Goal: Transaction & Acquisition: Purchase product/service

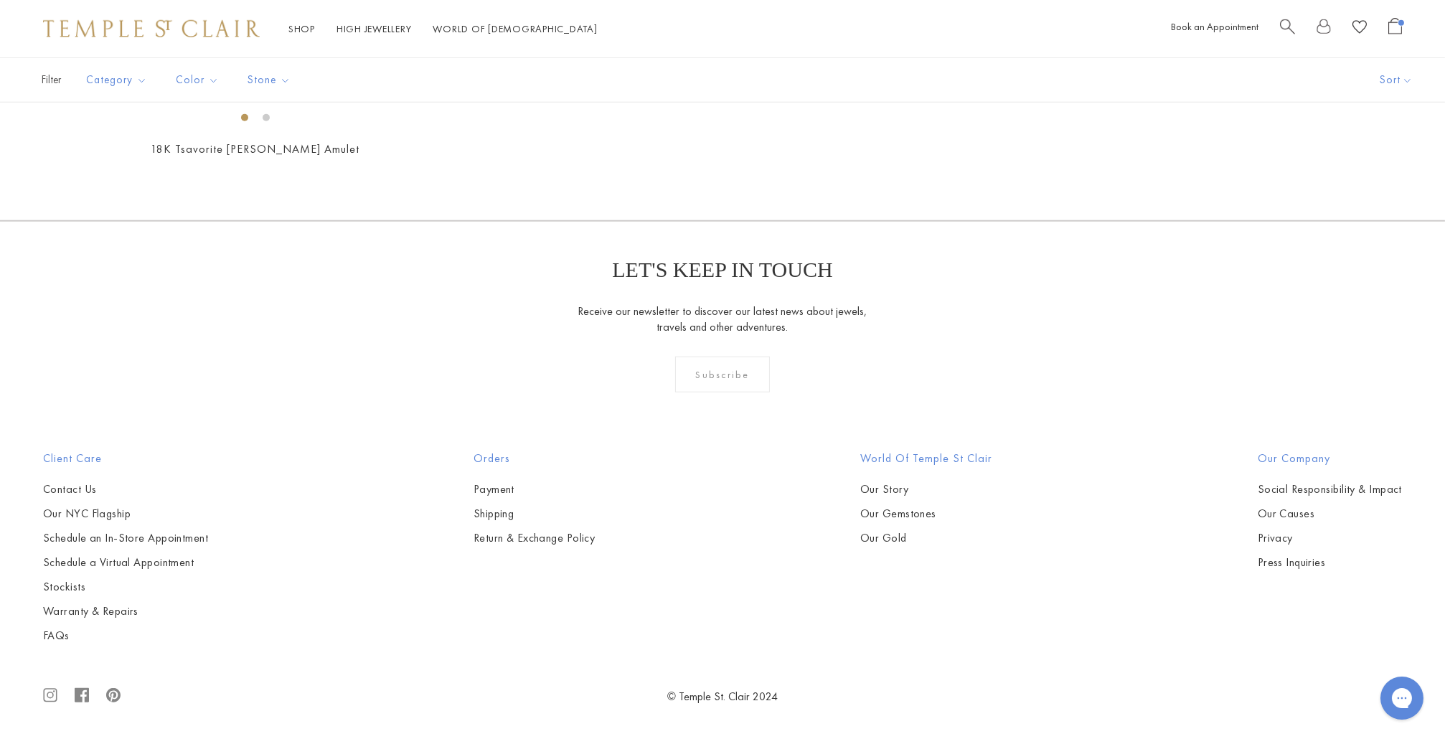
scroll to position [6814, 0]
click at [0, 0] on img at bounding box center [0, 0] width 0 height 0
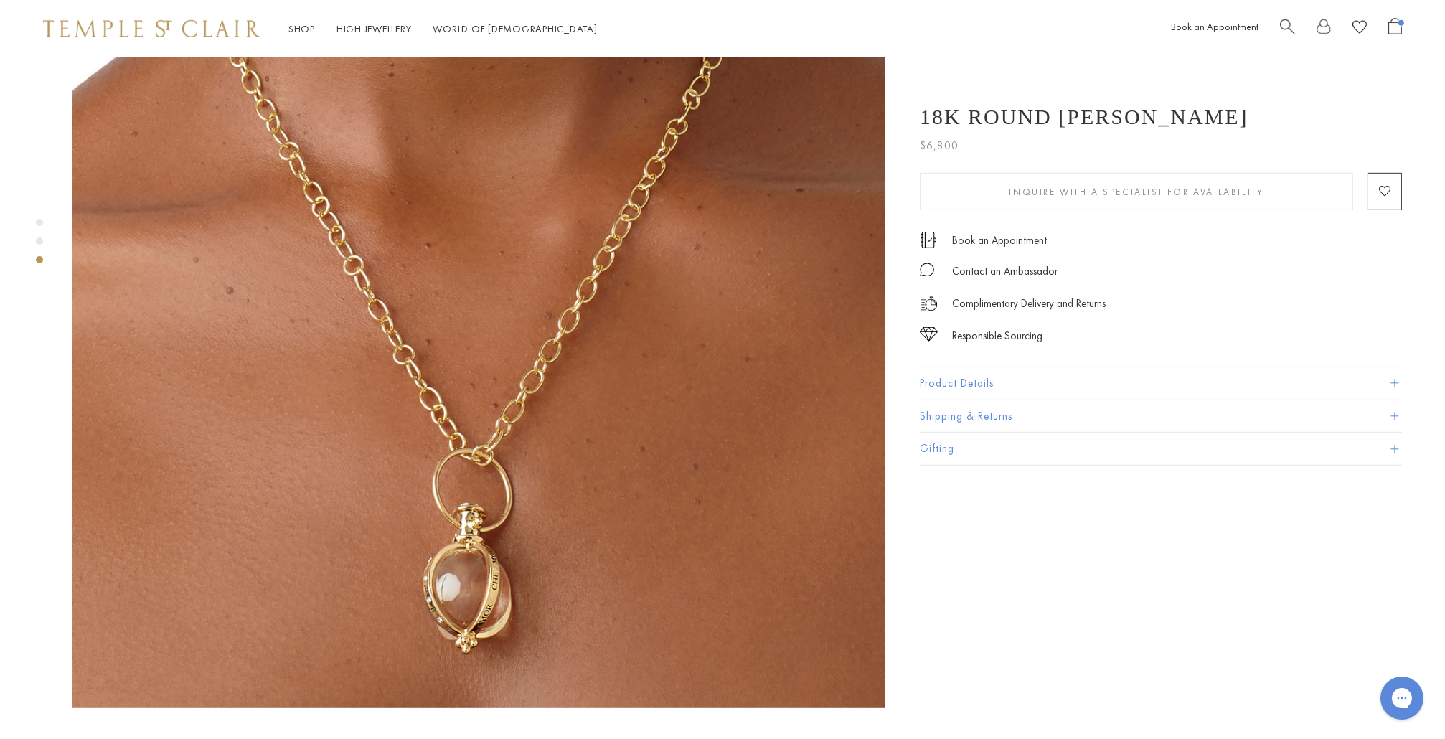
scroll to position [1843, 0]
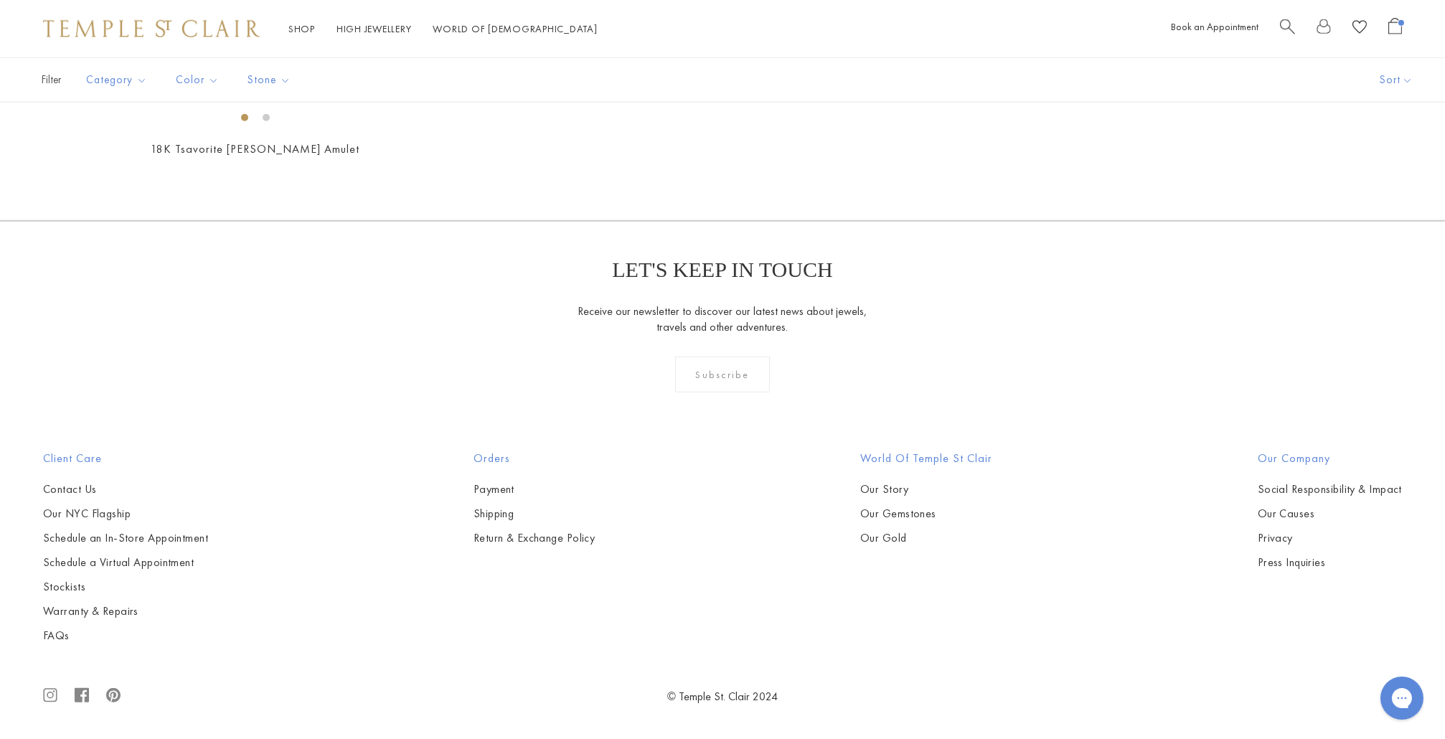
scroll to position [7312, 0]
click at [0, 0] on img at bounding box center [0, 0] width 0 height 0
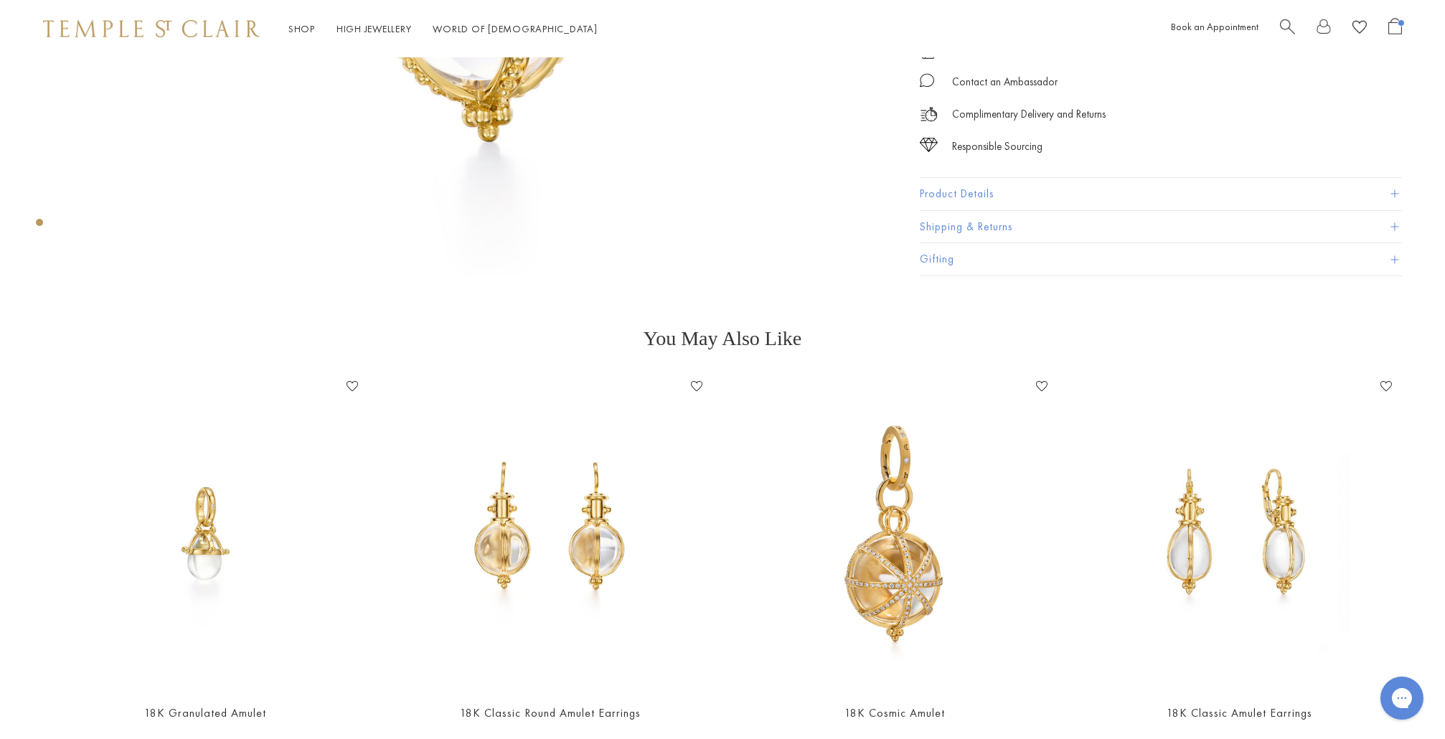
scroll to position [659, 0]
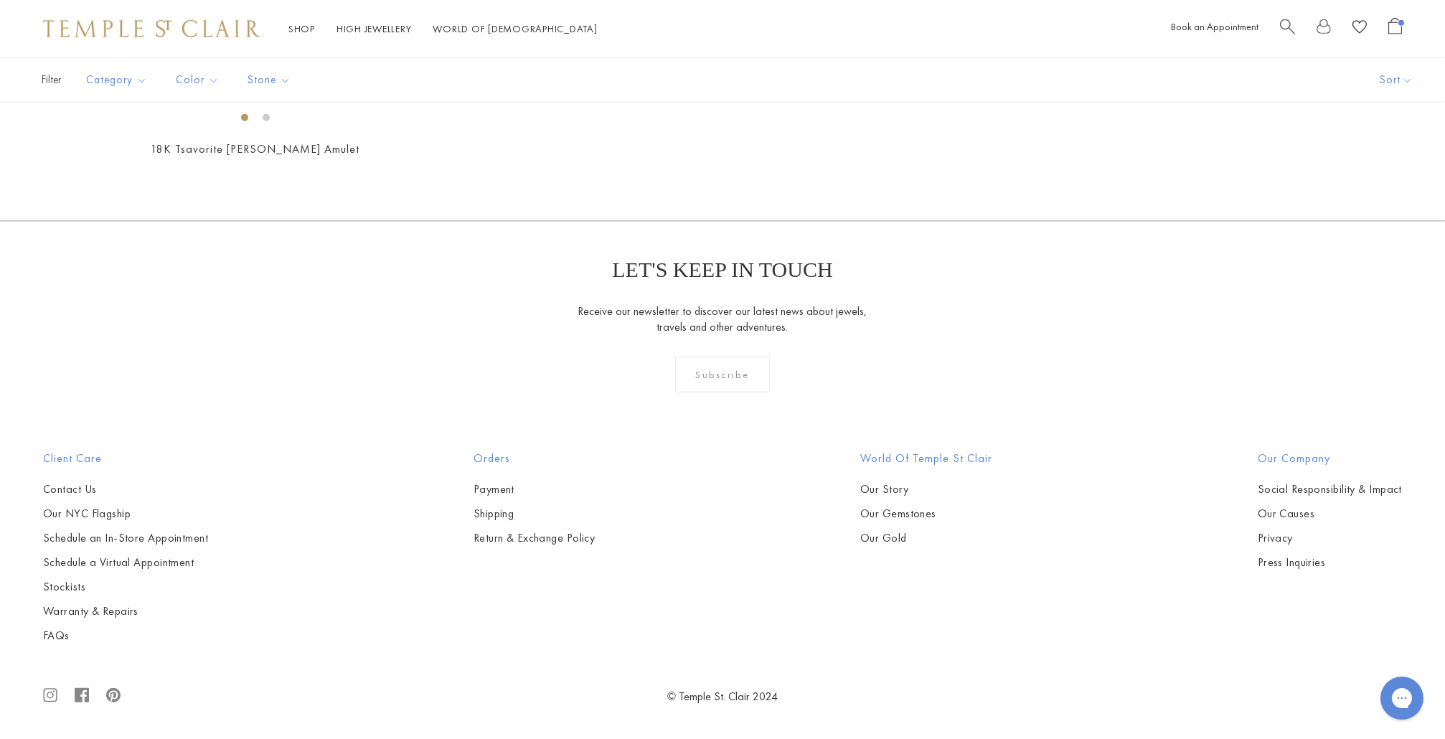
scroll to position [5177, 0]
click at [0, 0] on img at bounding box center [0, 0] width 0 height 0
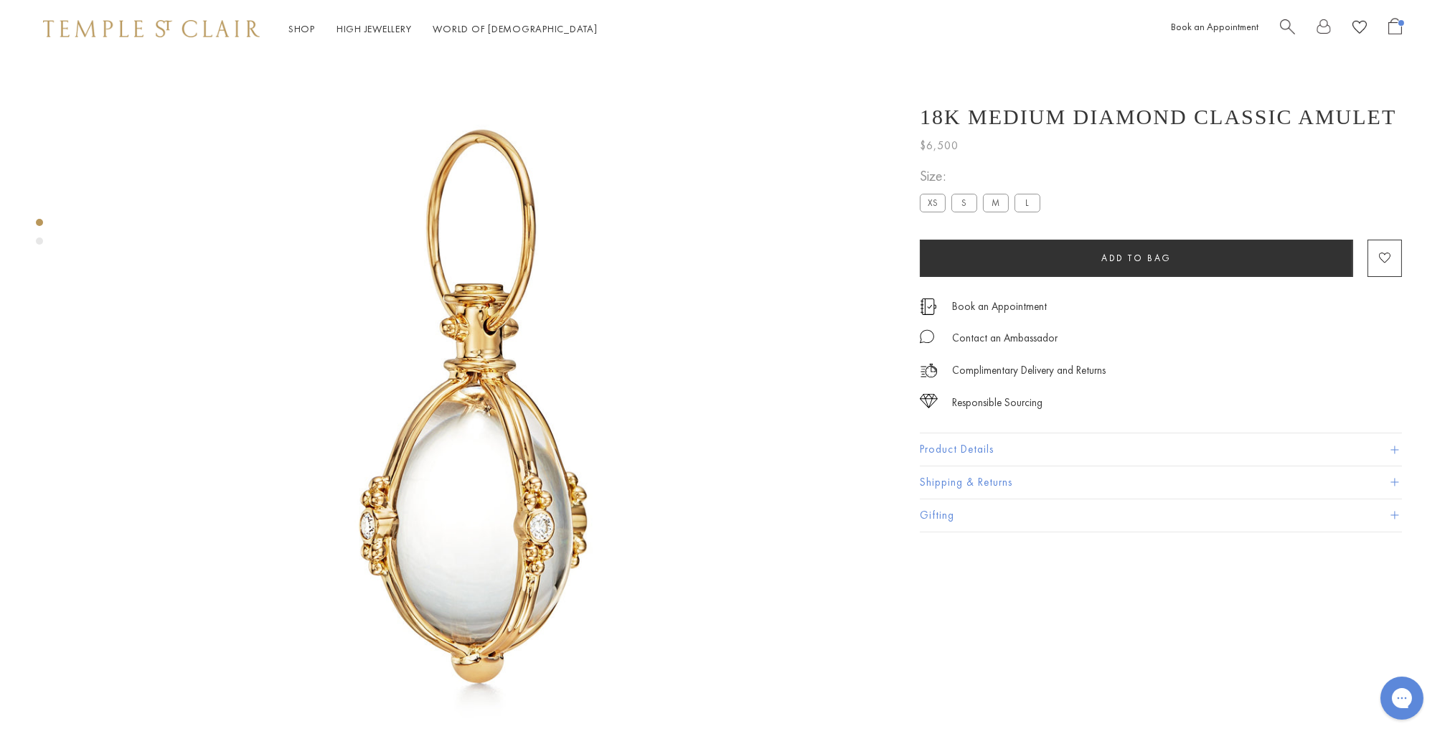
click at [1395, 34] on span "Open Shopping Bag" at bounding box center [1396, 26] width 14 height 17
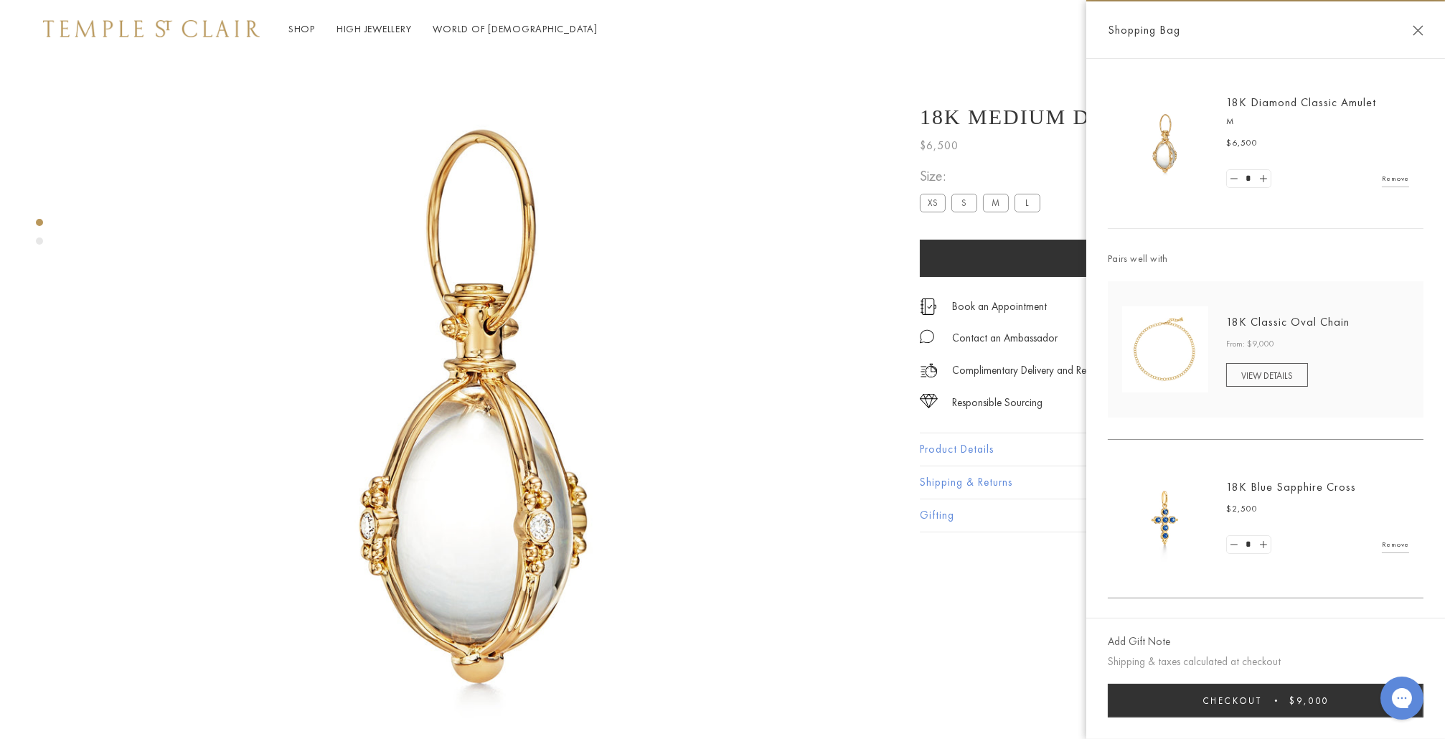
click at [963, 87] on div "18K Medium Diamond Classic Amulet $6,500 Sleek and simple, with just a little b…" at bounding box center [1172, 405] width 545 height 810
click at [950, 640] on div "18K Medium Diamond Classic Amulet $6,500 Sleek and simple, with just a little b…" at bounding box center [1172, 405] width 545 height 810
click at [1417, 30] on button "Close Shopping Bag" at bounding box center [1418, 30] width 11 height 11
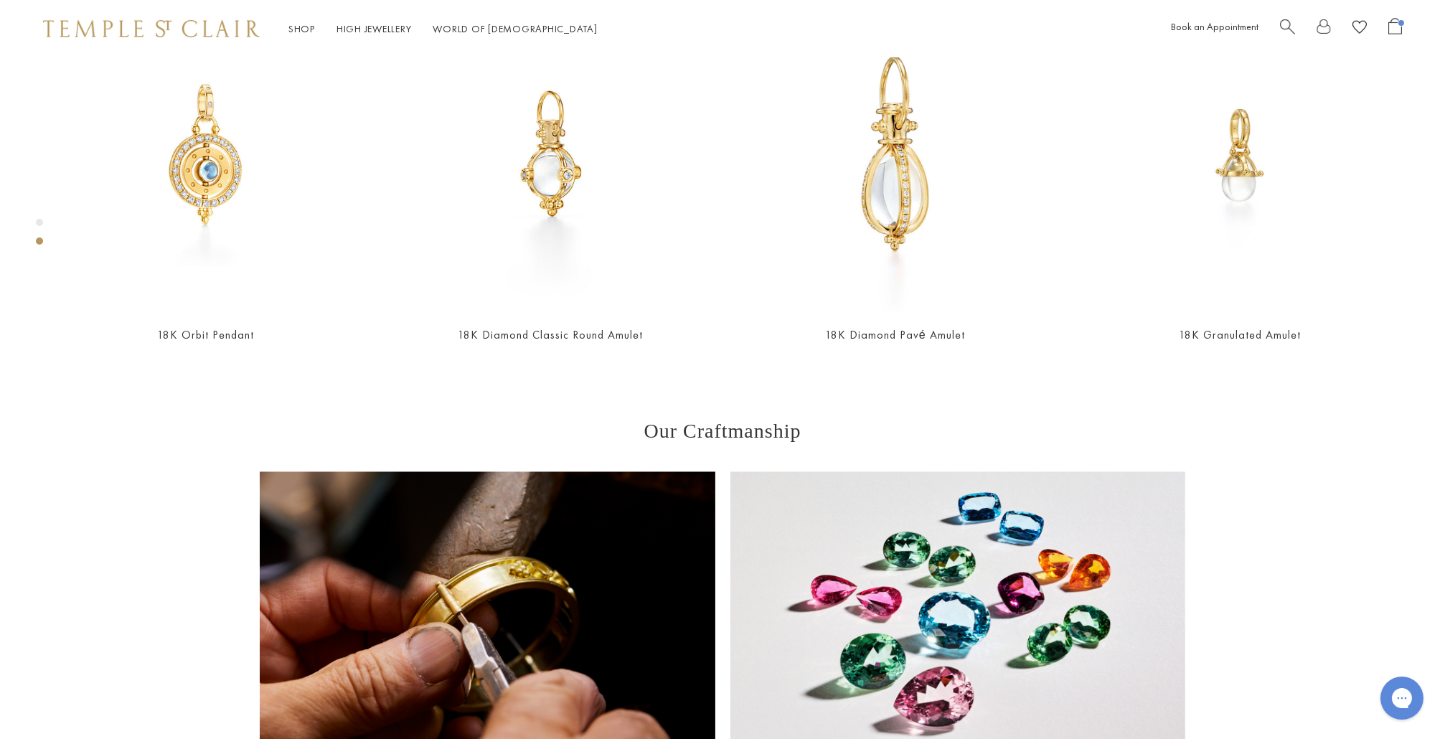
scroll to position [57, 0]
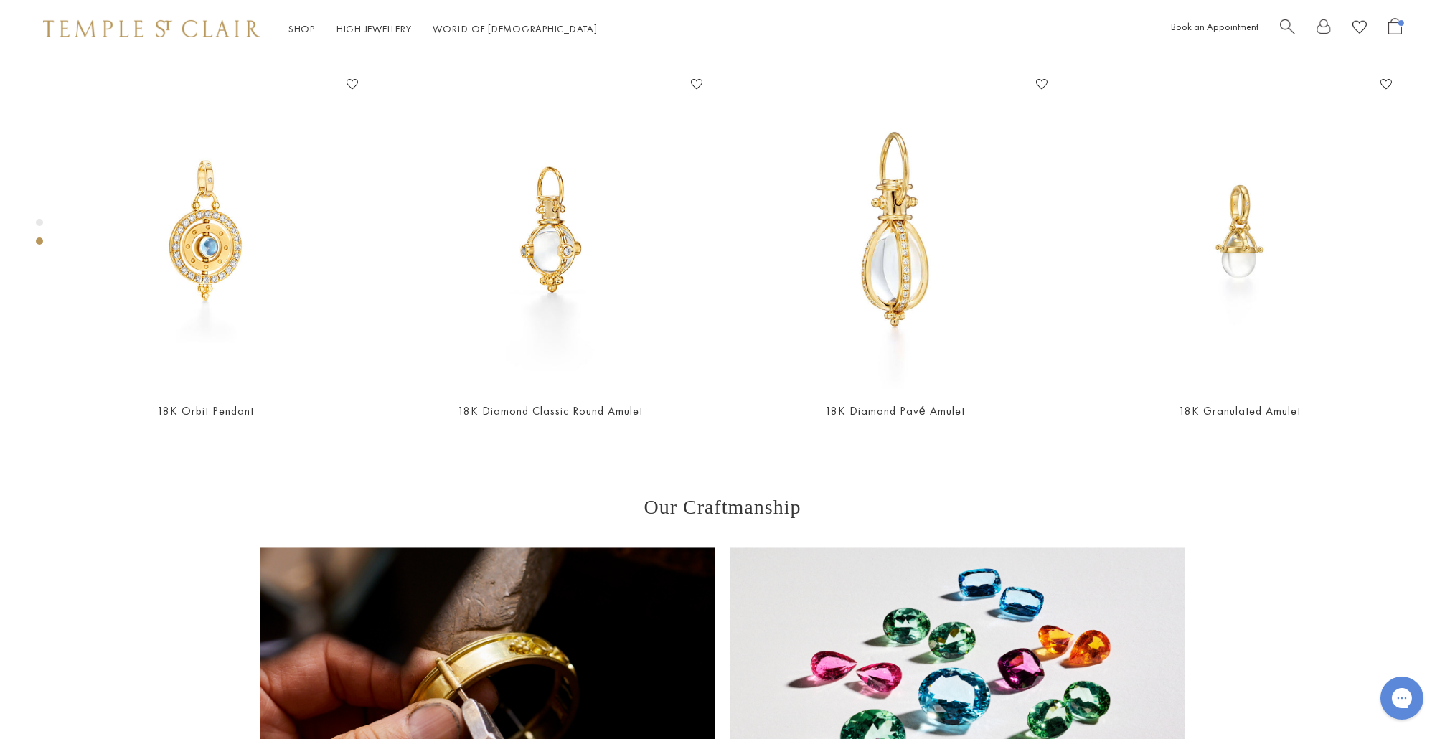
scroll to position [922, 0]
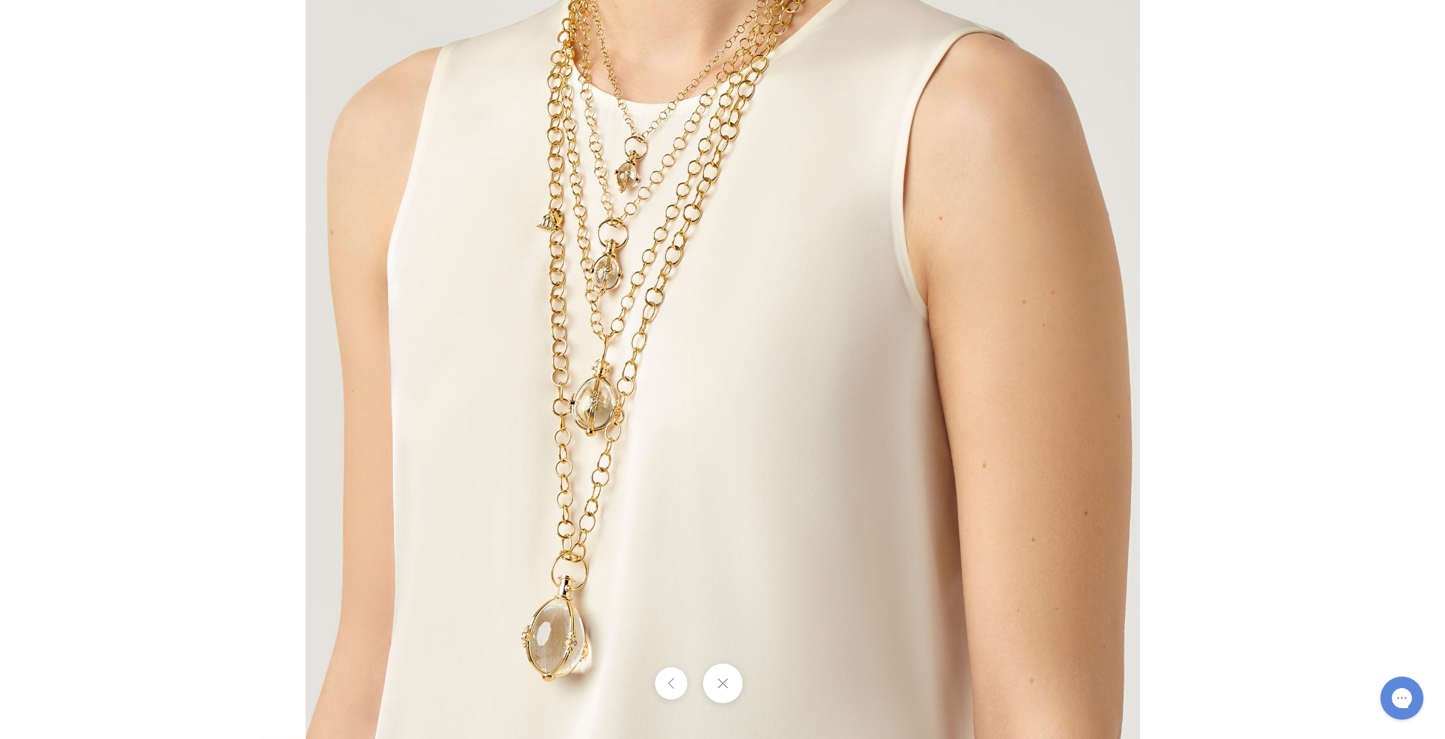
click at [589, 408] on img at bounding box center [723, 322] width 835 height 835
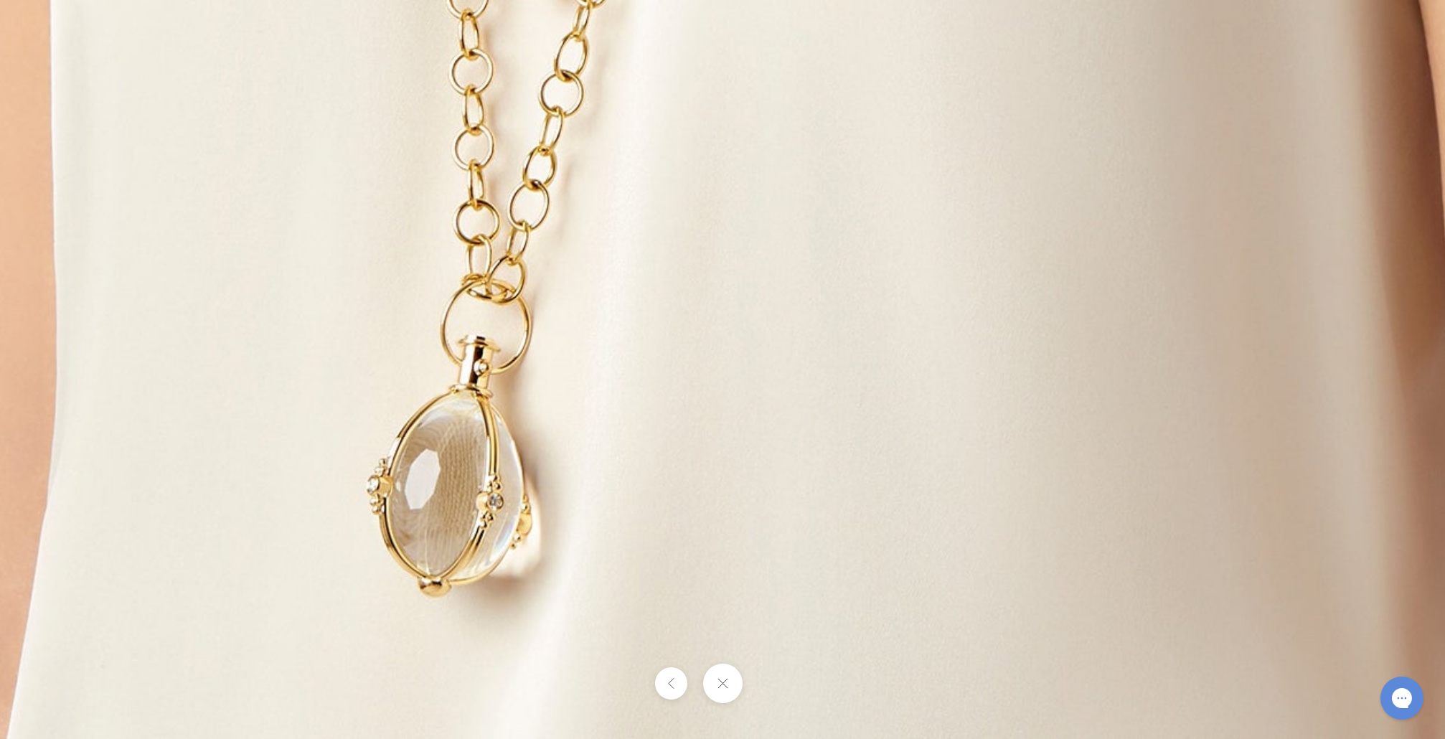
click at [725, 691] on button at bounding box center [722, 683] width 39 height 39
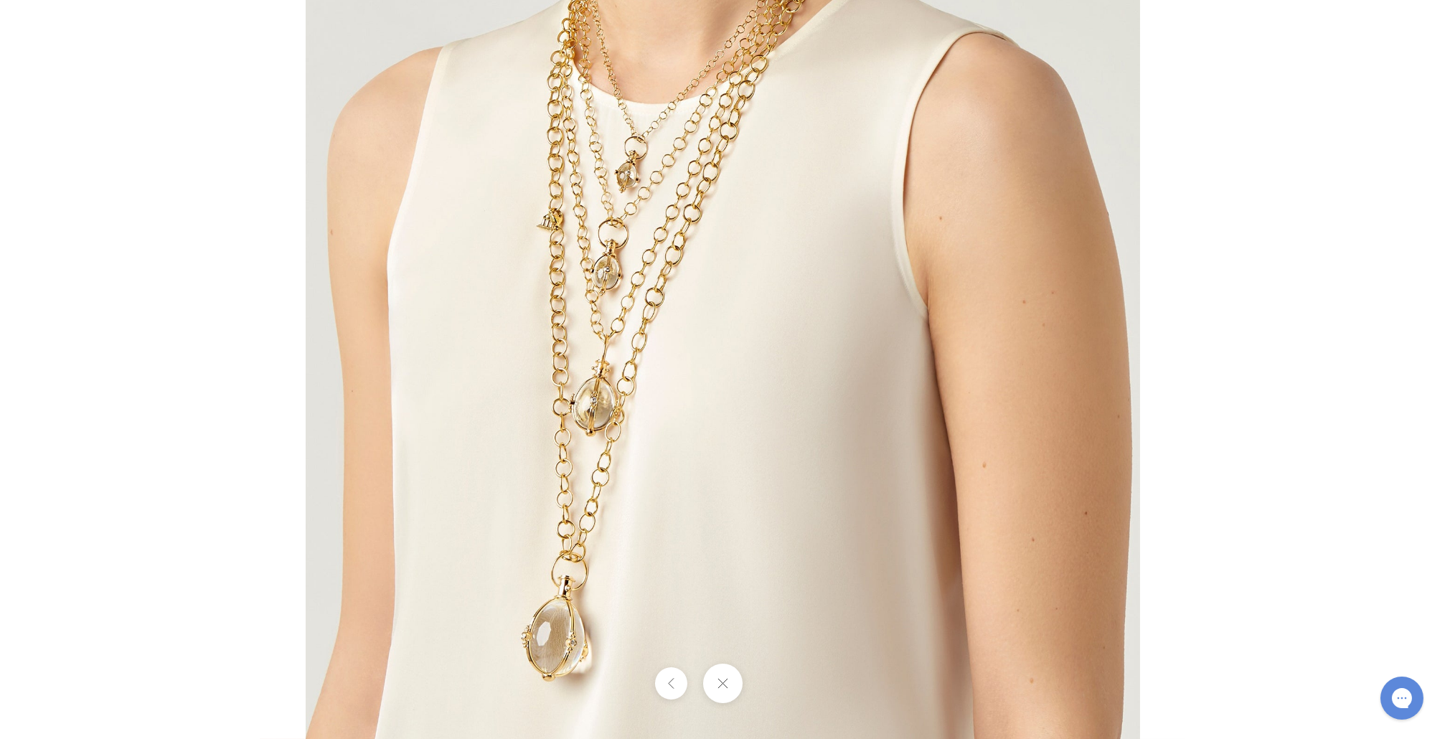
click at [667, 596] on img at bounding box center [723, 322] width 835 height 835
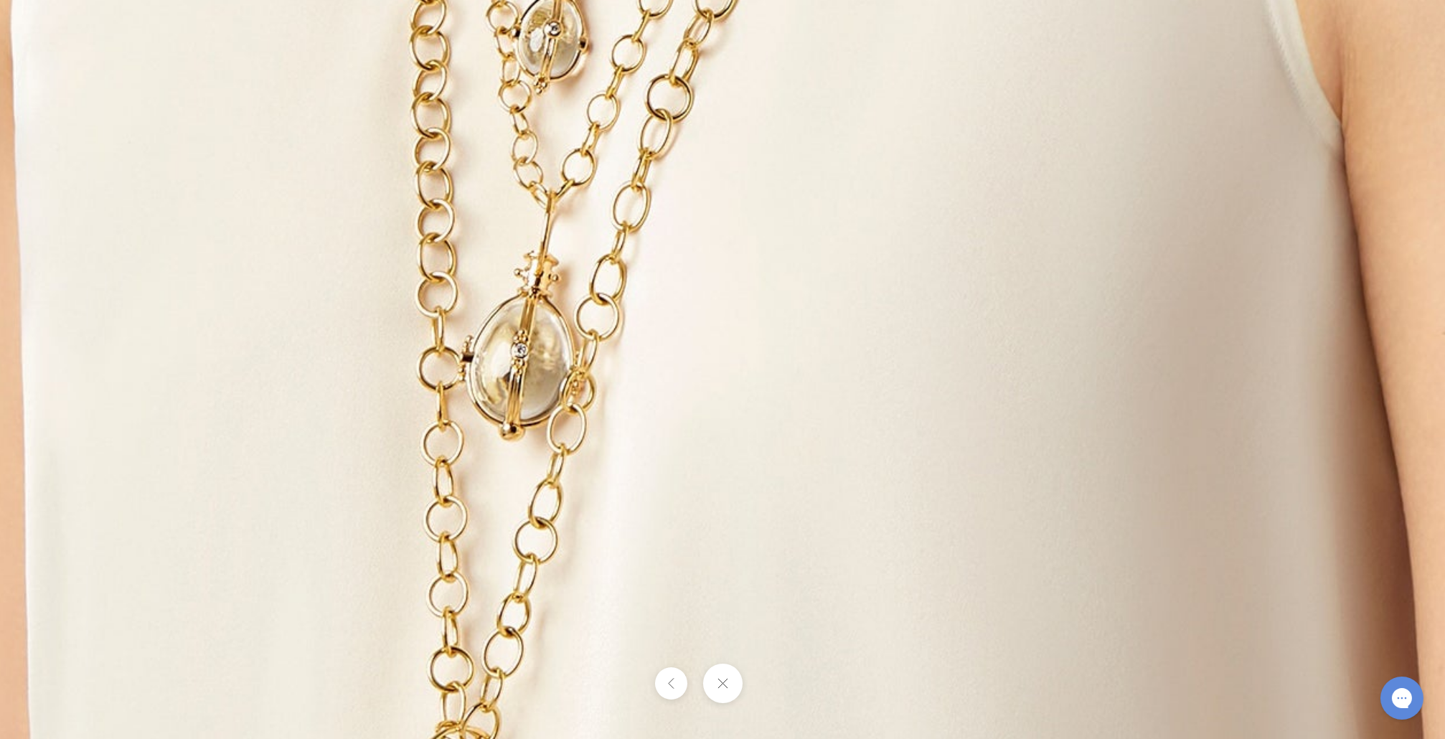
click at [726, 680] on button at bounding box center [722, 683] width 39 height 39
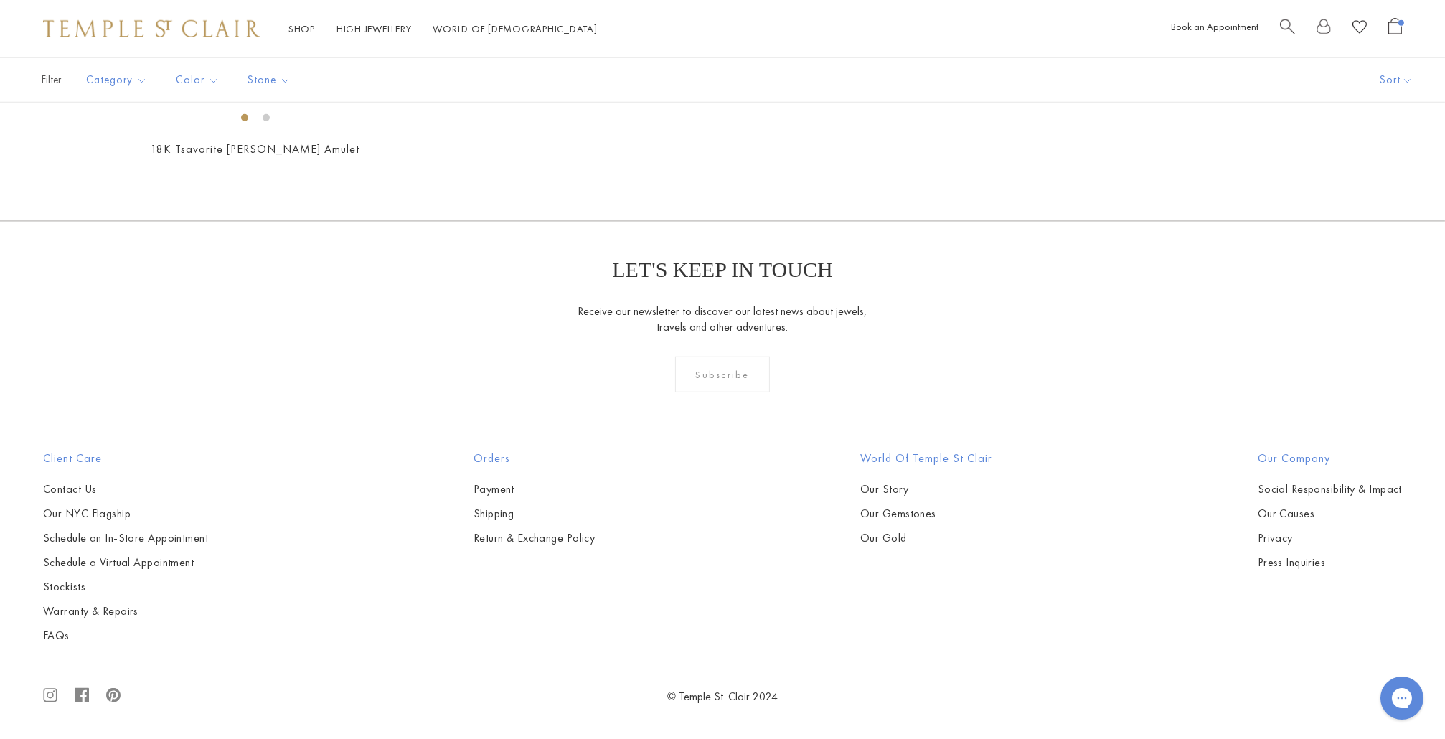
scroll to position [4099, 0]
click at [0, 0] on img at bounding box center [0, 0] width 0 height 0
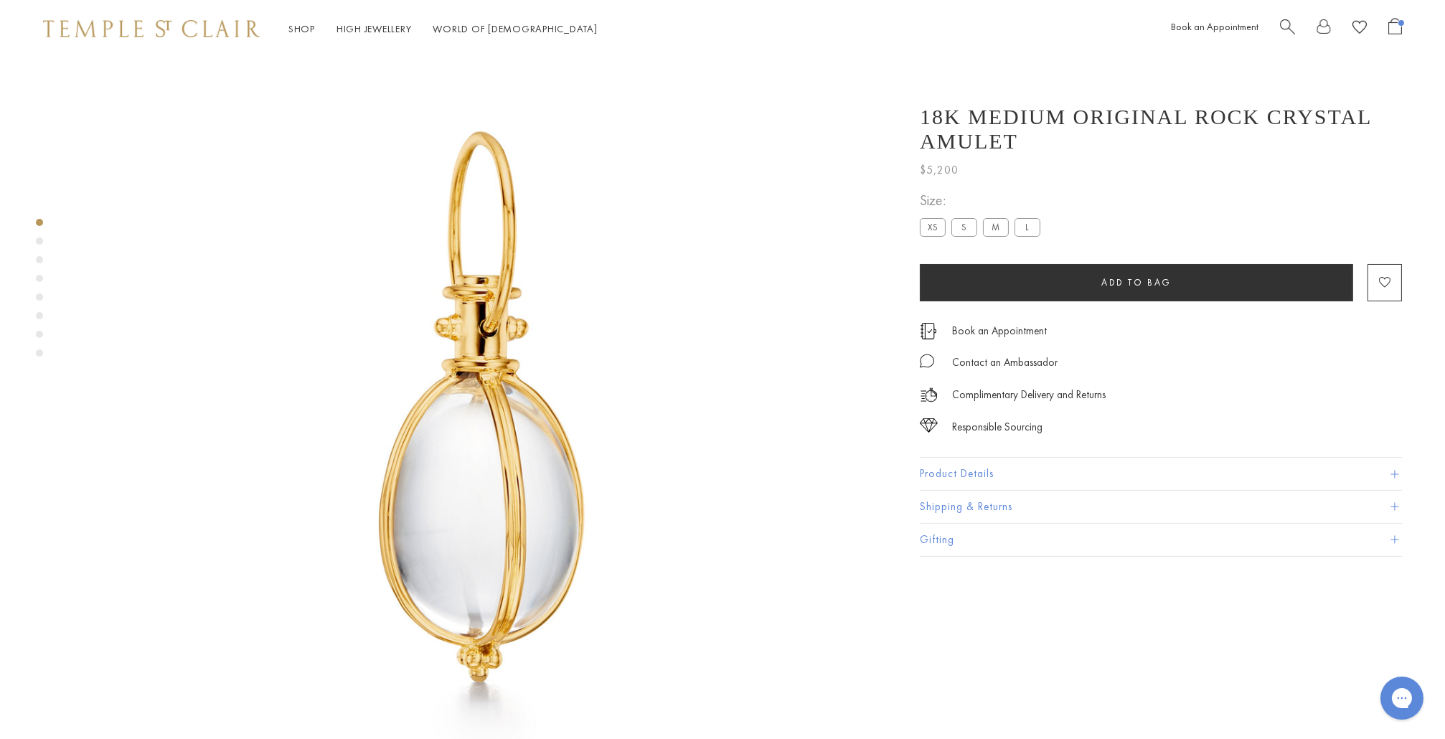
click at [956, 467] on button "Product Details" at bounding box center [1161, 474] width 482 height 32
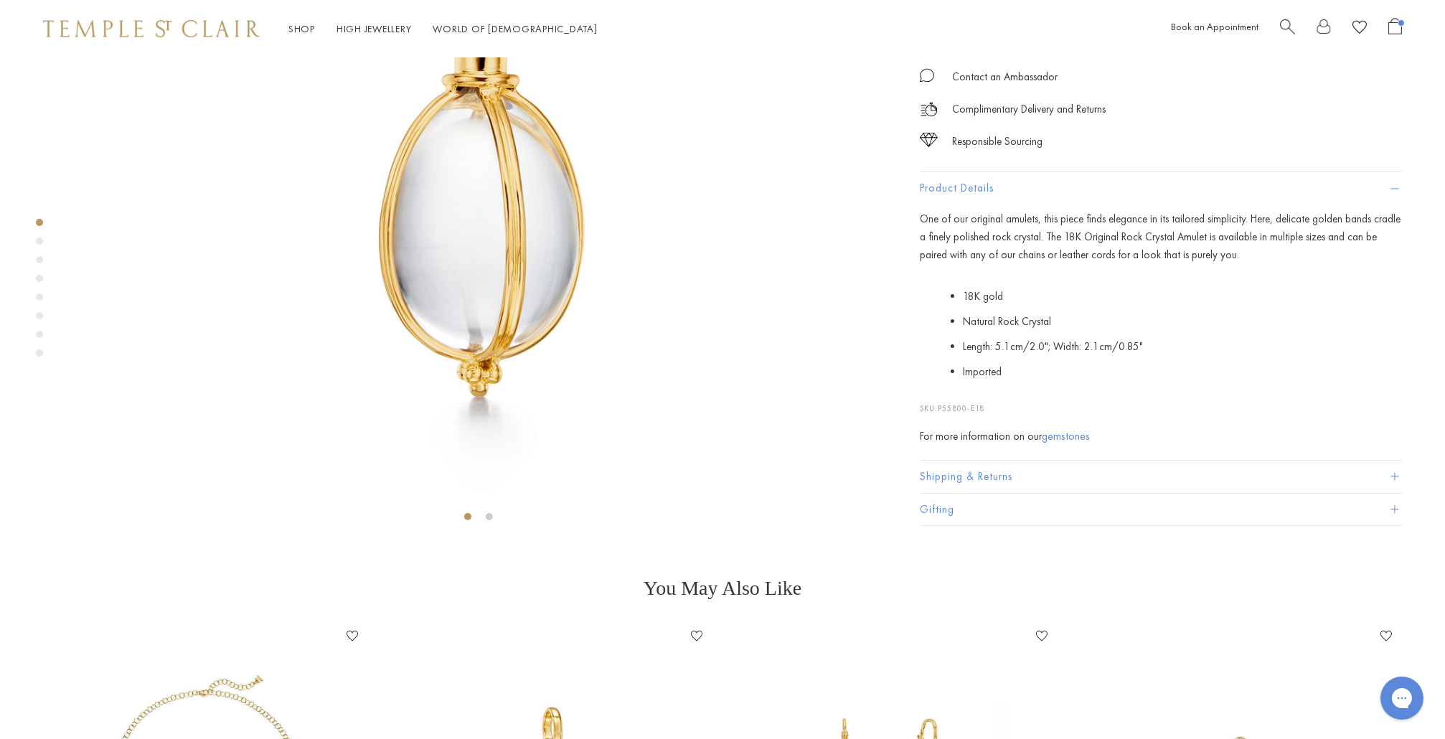
scroll to position [220, 0]
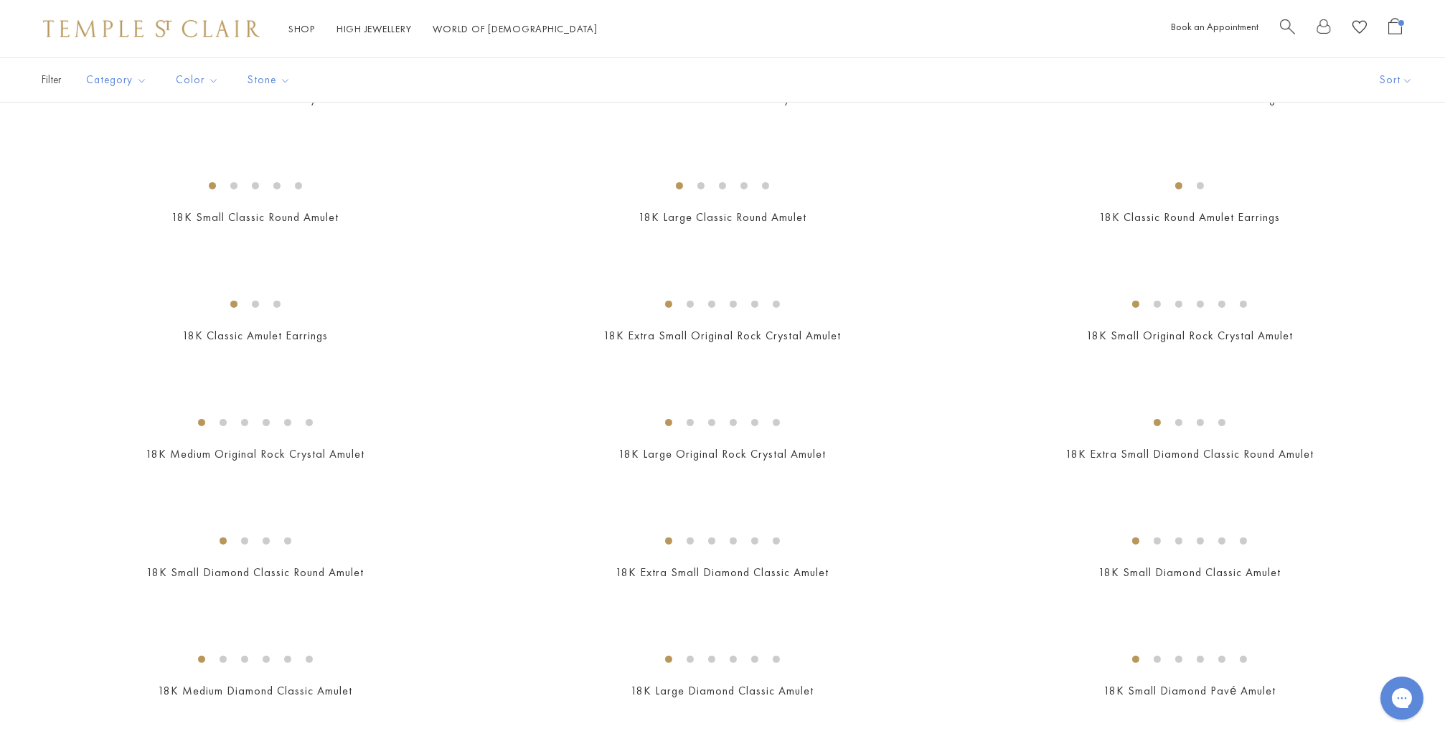
scroll to position [949, 0]
click at [0, 0] on img at bounding box center [0, 0] width 0 height 0
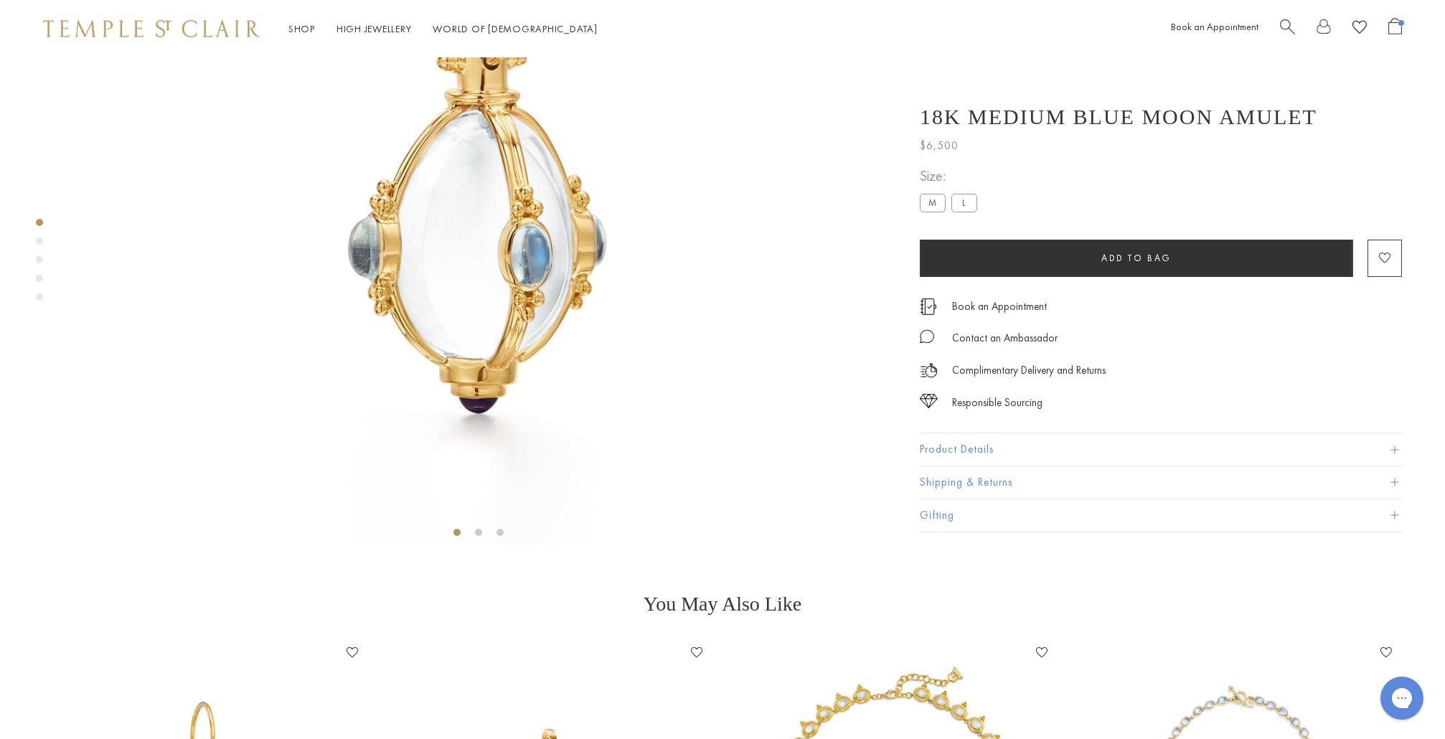
scroll to position [224, 0]
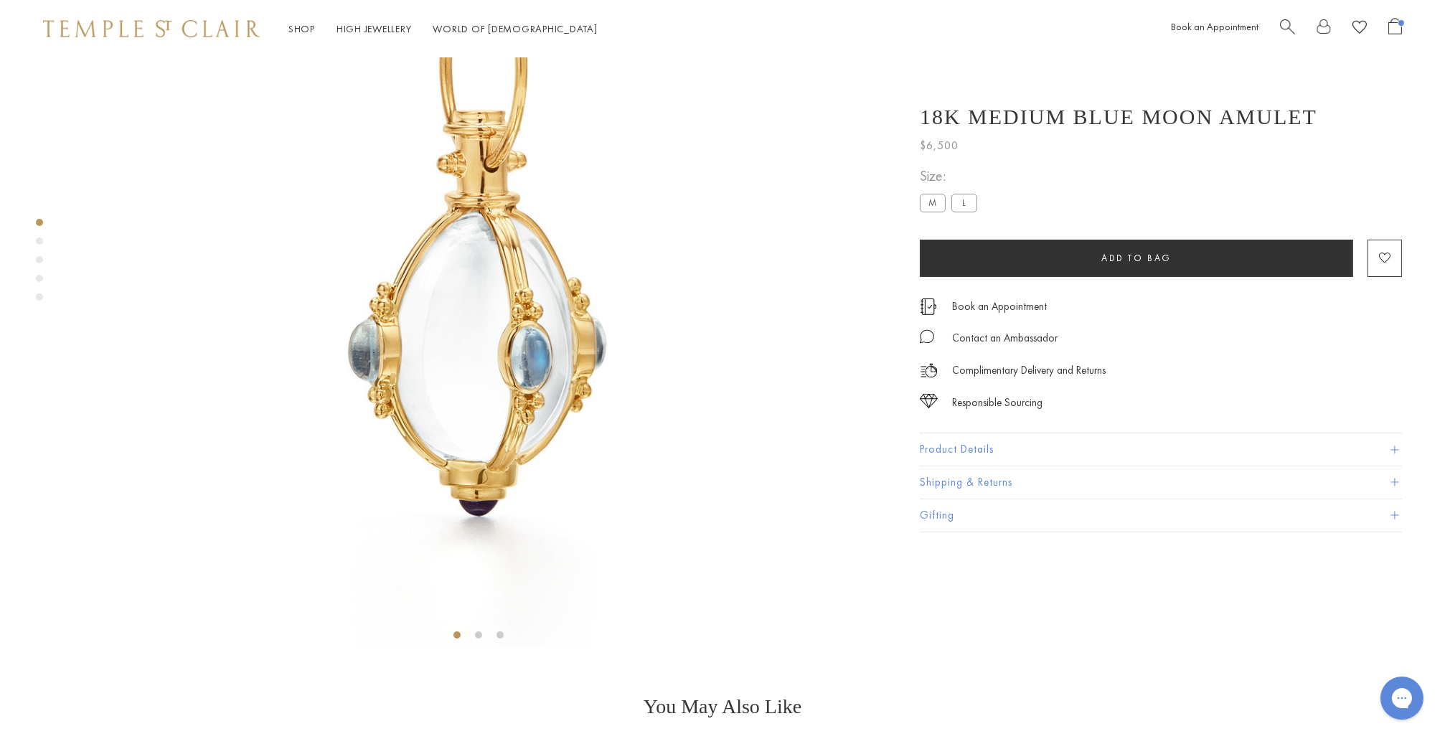
click at [946, 446] on button "Product Details" at bounding box center [1161, 449] width 482 height 32
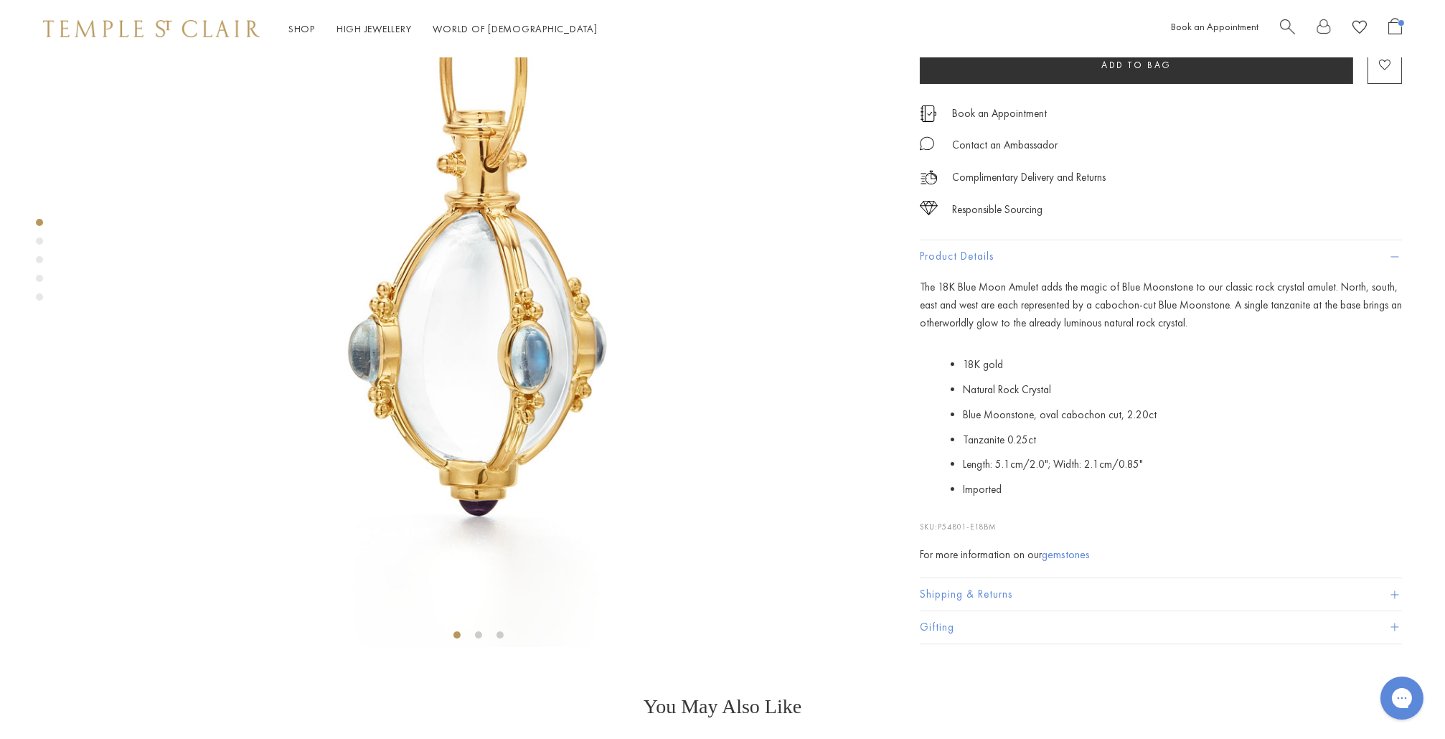
click at [1139, 72] on span "Add to bag" at bounding box center [1137, 66] width 70 height 12
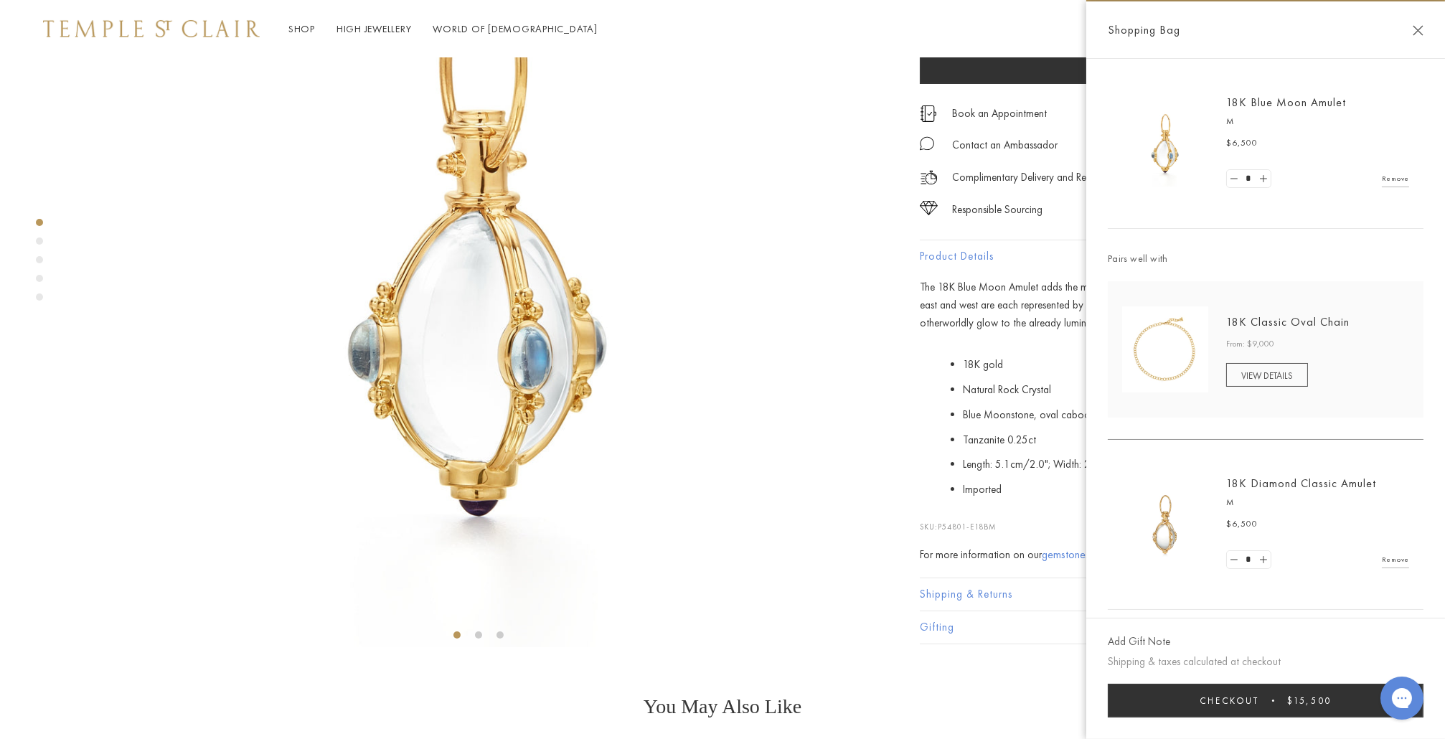
click at [875, 416] on img at bounding box center [479, 240] width 814 height 814
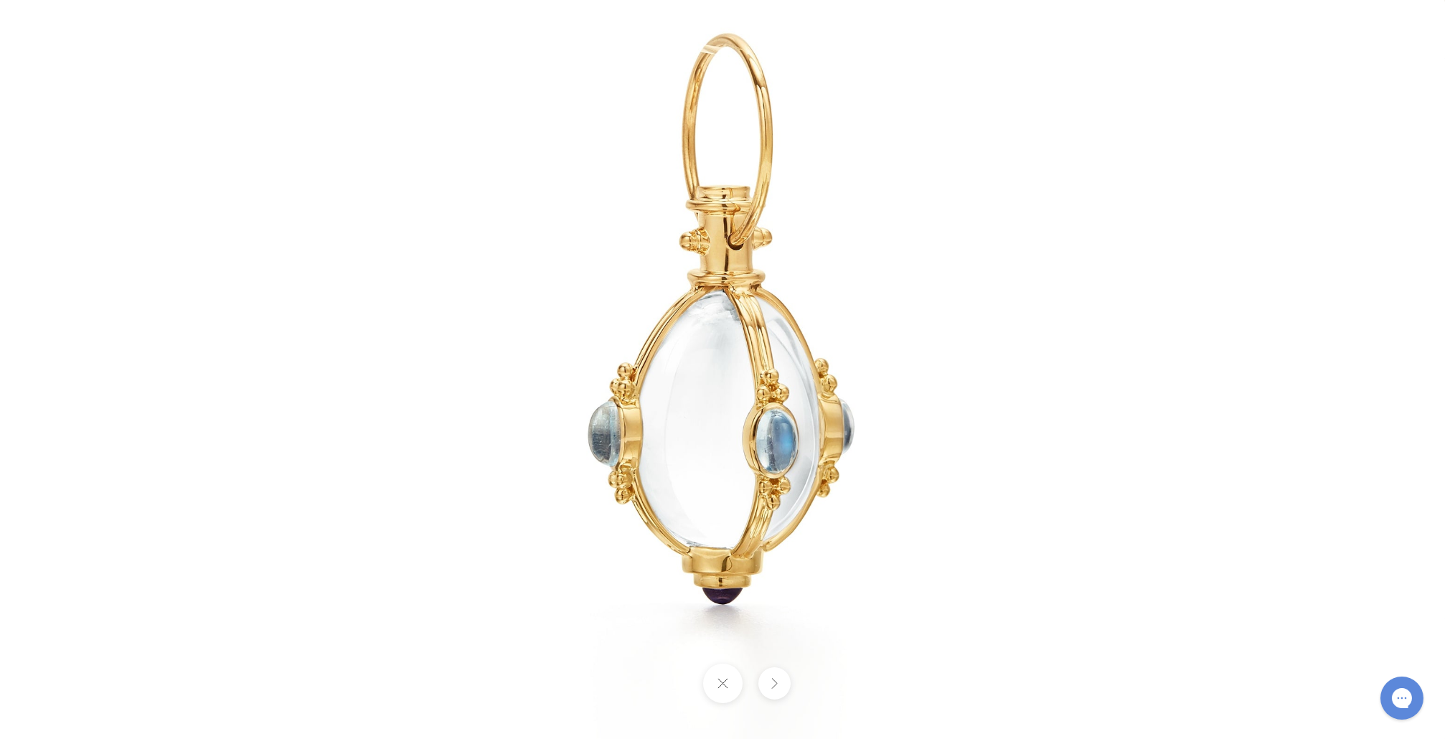
click at [776, 688] on button at bounding box center [774, 683] width 32 height 32
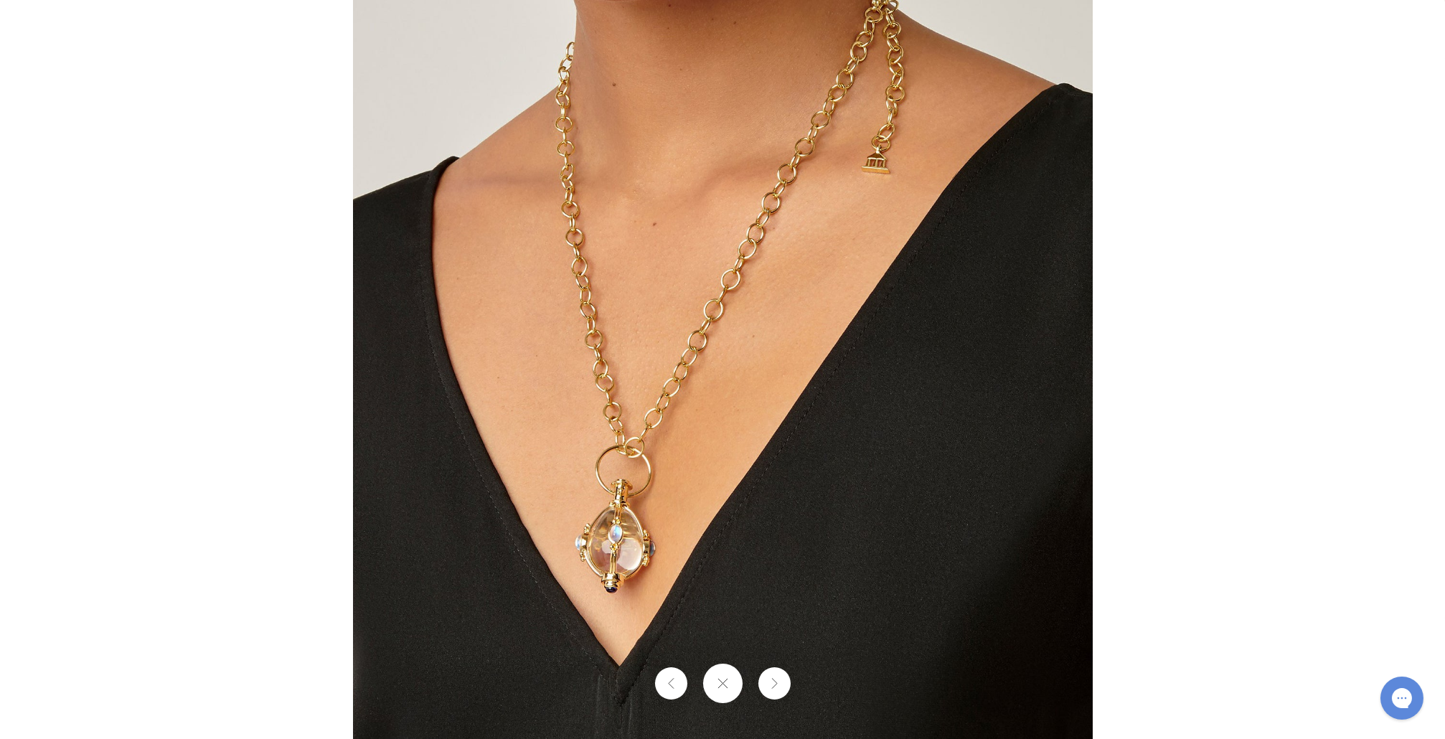
click at [623, 573] on img at bounding box center [723, 370] width 740 height 740
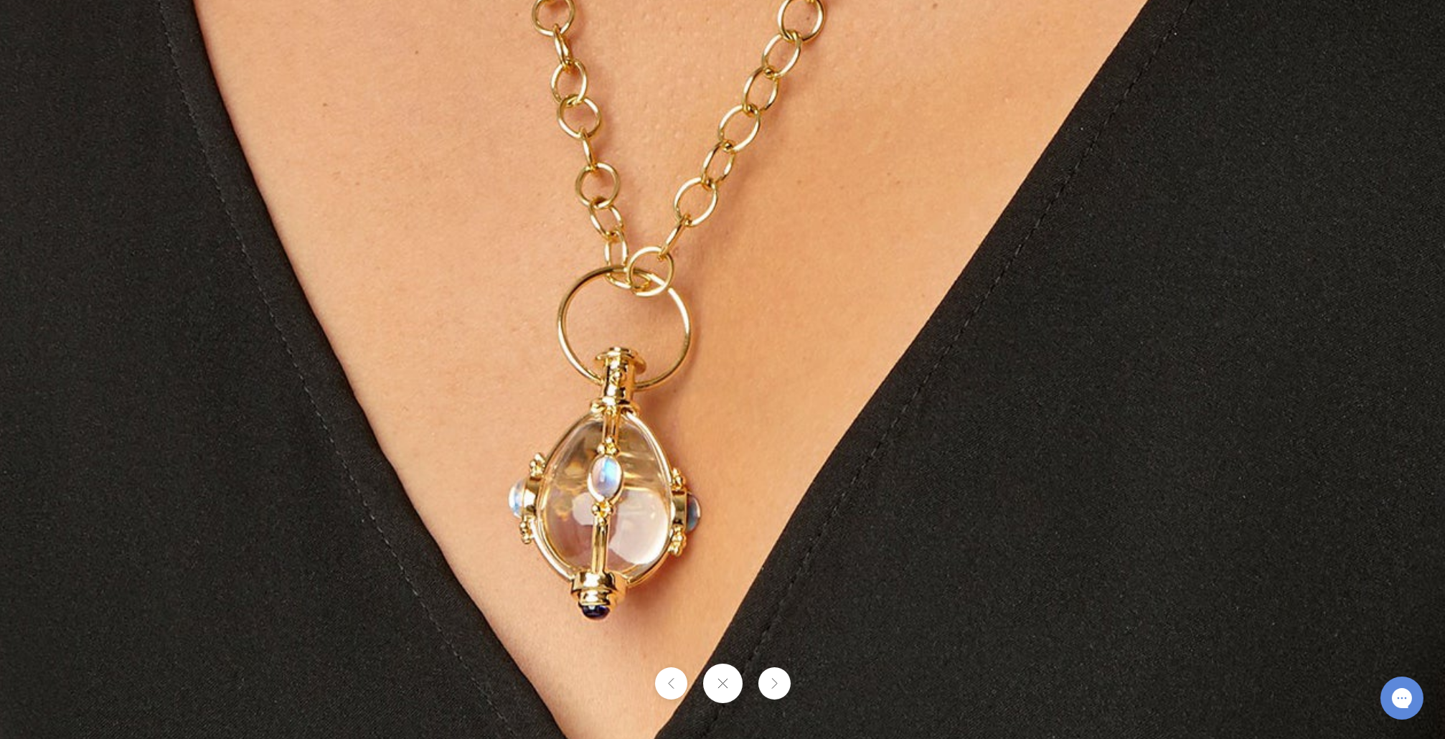
click at [721, 685] on button at bounding box center [722, 683] width 39 height 39
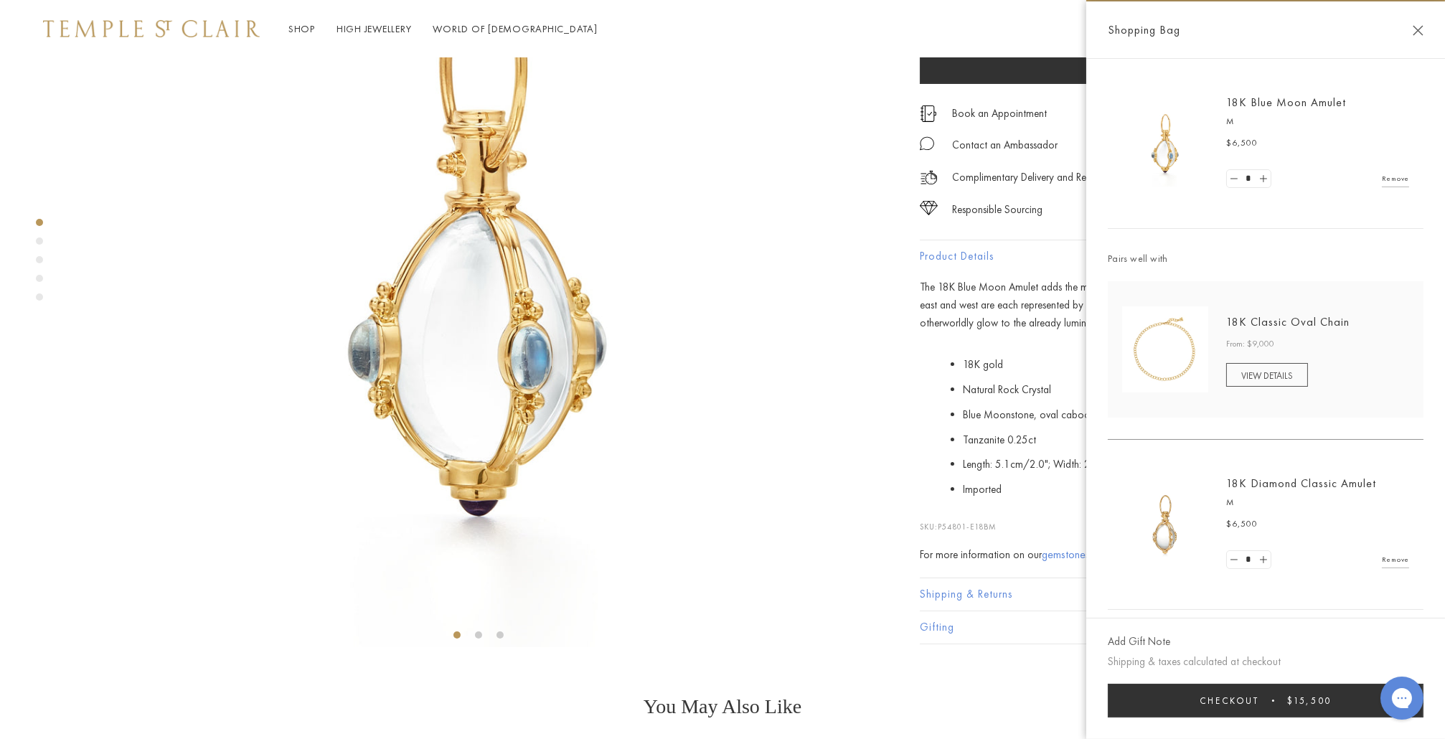
click at [904, 530] on div "18K Medium Blue Moon Amulet $6,500 The 18K Blue Moon Amulet adds the magic of B…" at bounding box center [1151, 270] width 502 height 747
click at [887, 453] on div at bounding box center [464, 238] width 929 height 811
click at [1415, 27] on button "Close Shopping Bag" at bounding box center [1418, 30] width 11 height 11
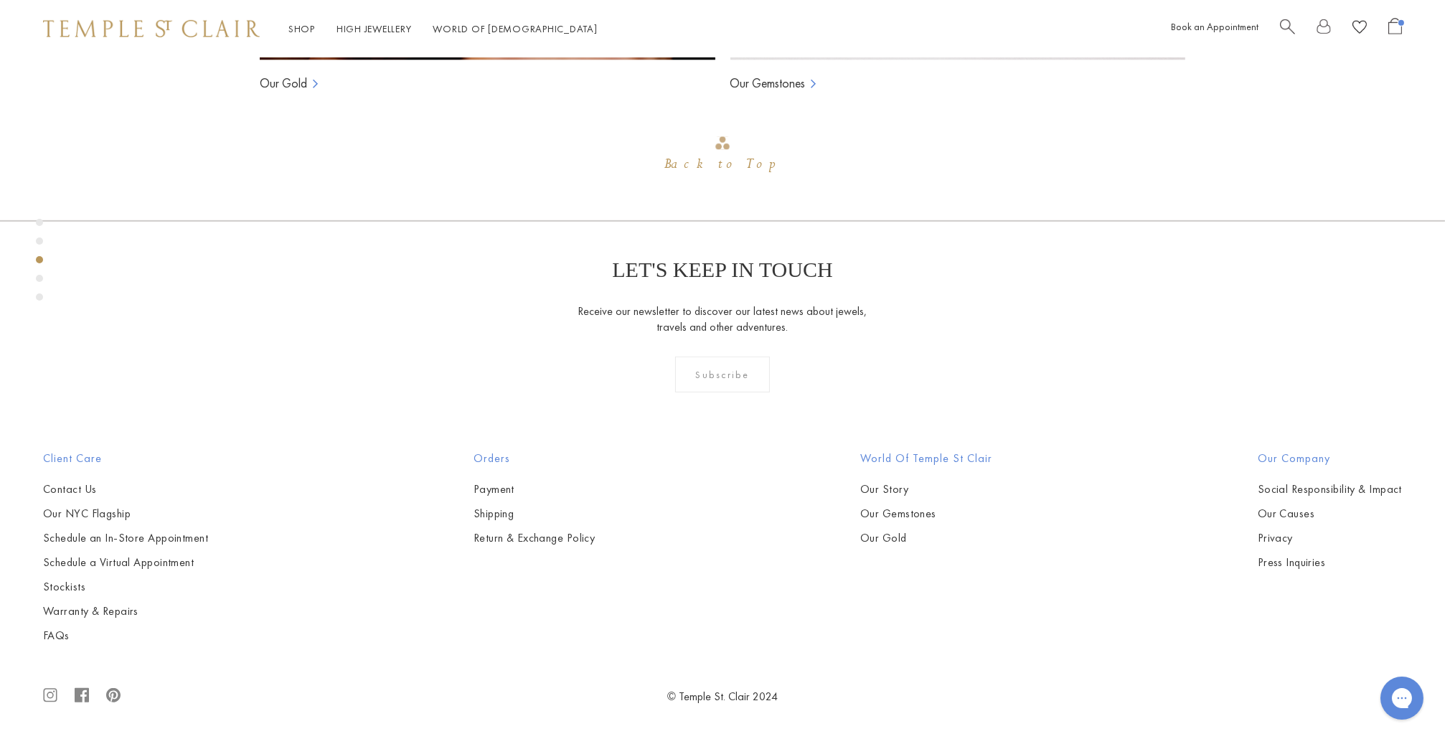
scroll to position [57, 0]
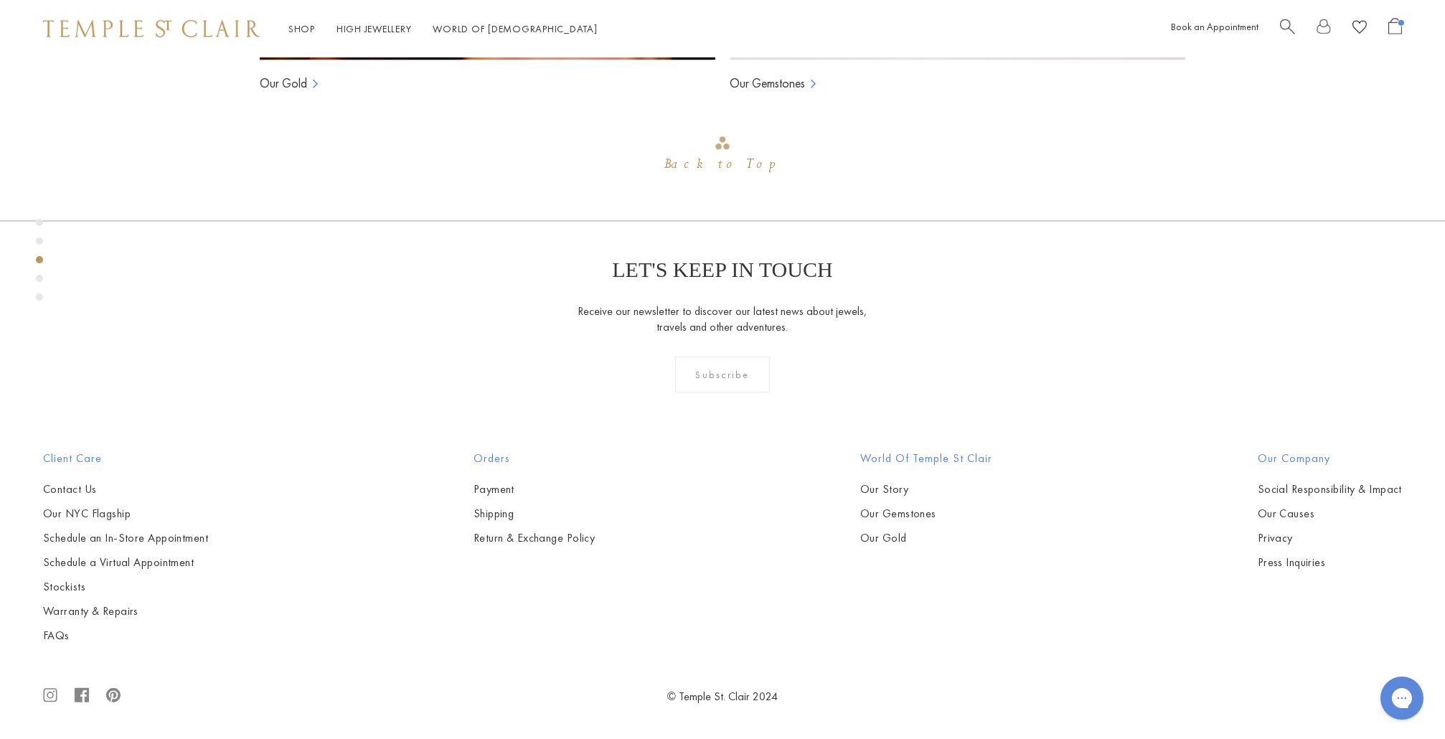
scroll to position [1864, 0]
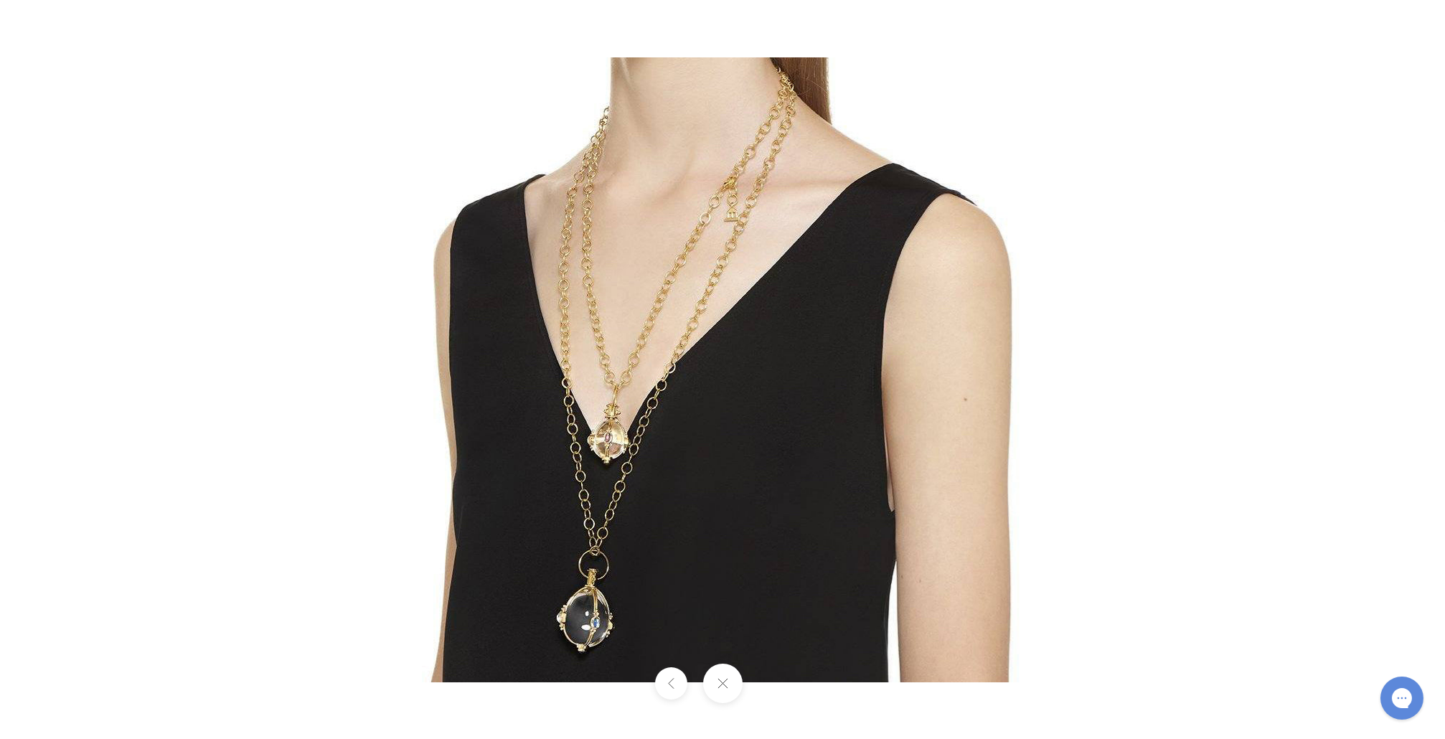
click at [539, 513] on img at bounding box center [723, 369] width 624 height 625
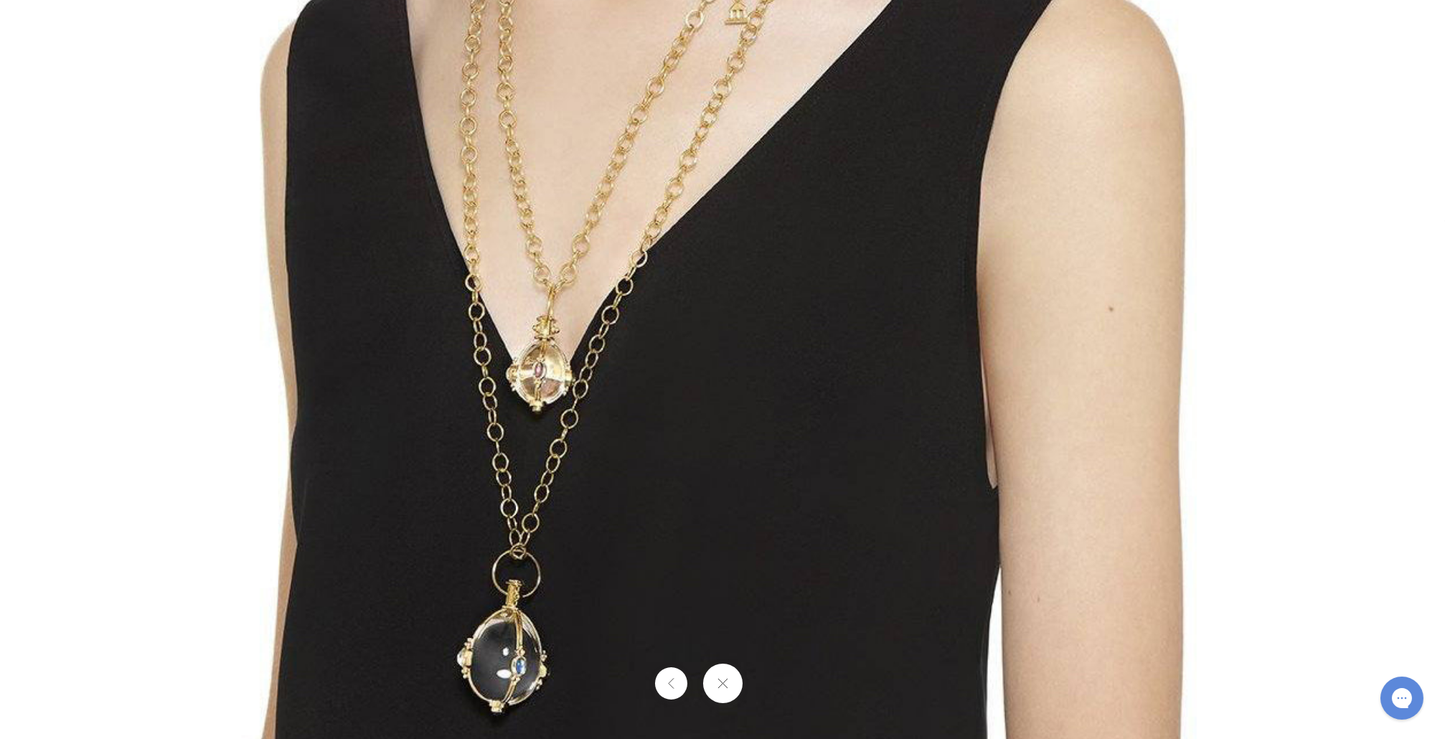
click at [716, 681] on button at bounding box center [722, 683] width 39 height 39
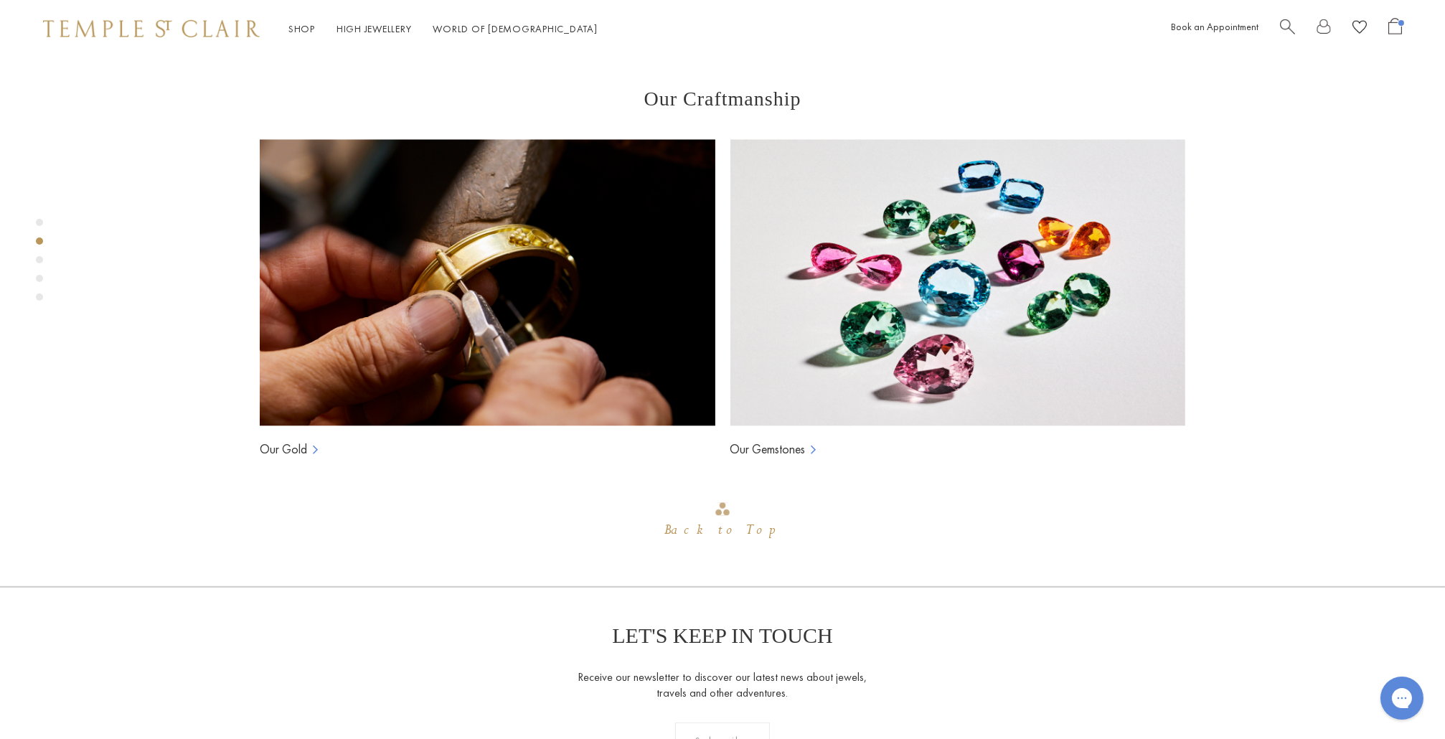
scroll to position [1295, 0]
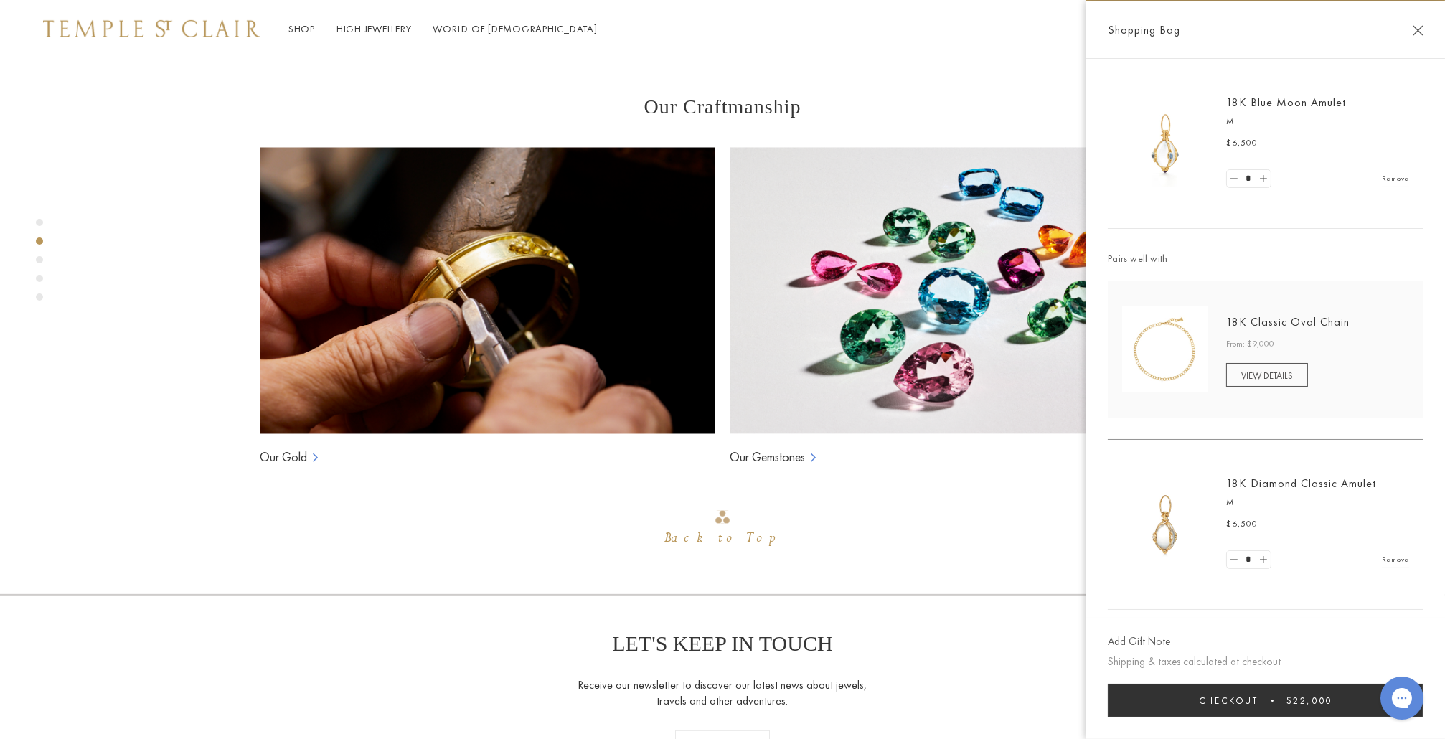
click at [1417, 28] on button "Close Shopping Bag" at bounding box center [1418, 30] width 11 height 11
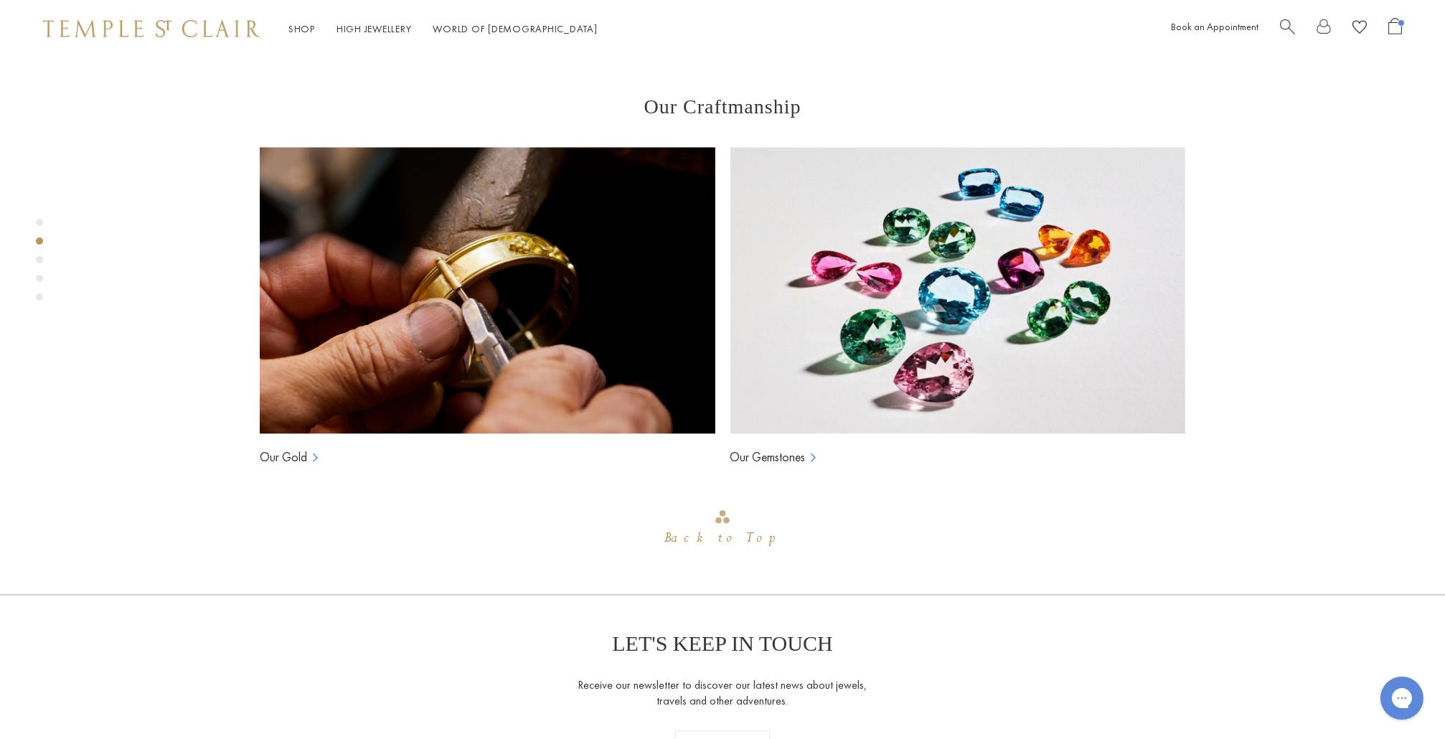
click at [1398, 29] on span "Open Shopping Bag" at bounding box center [1396, 26] width 14 height 17
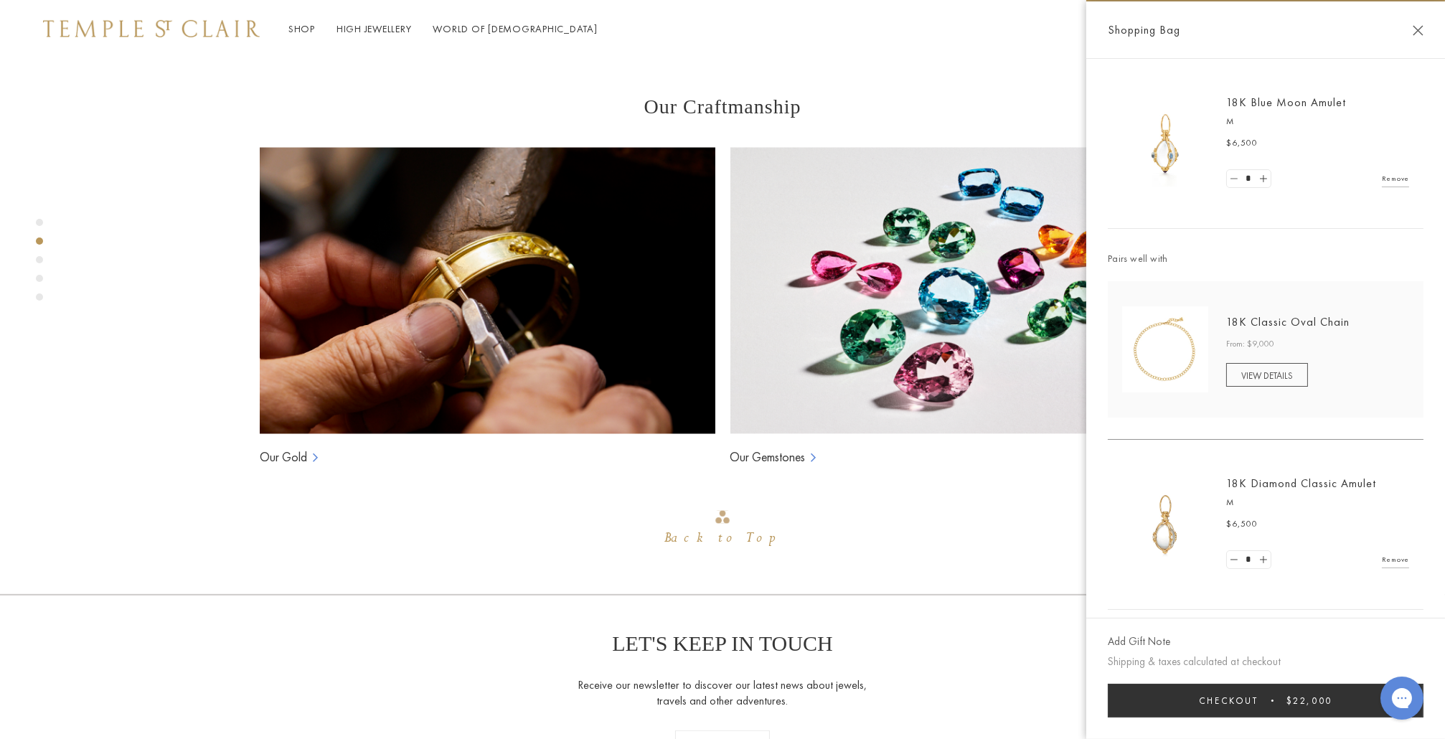
click at [1234, 176] on link at bounding box center [1234, 179] width 14 height 18
click at [1283, 479] on link "18K Diamond Classic Amulet" at bounding box center [1302, 483] width 150 height 15
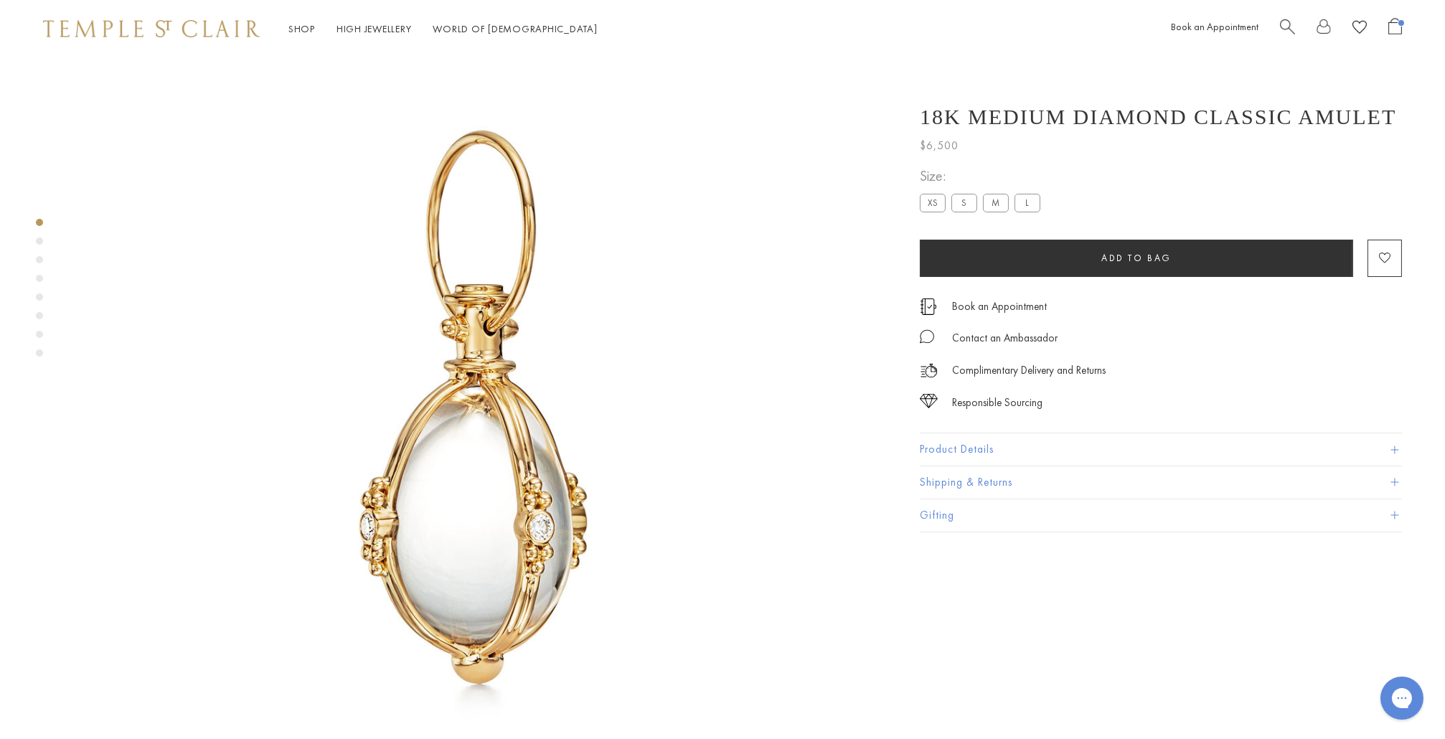
click at [964, 453] on button "Product Details" at bounding box center [1161, 449] width 482 height 32
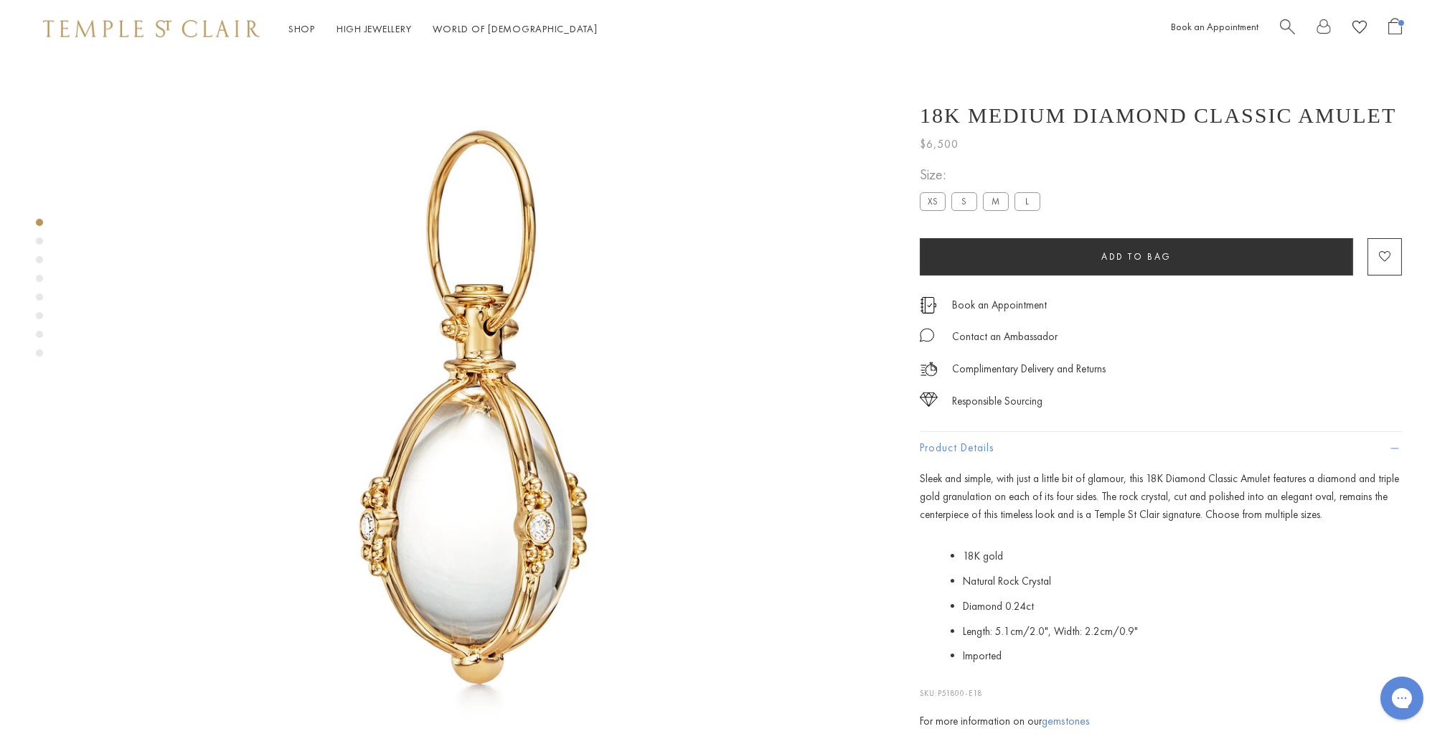
click at [1396, 29] on span "Open Shopping Bag" at bounding box center [1396, 26] width 14 height 17
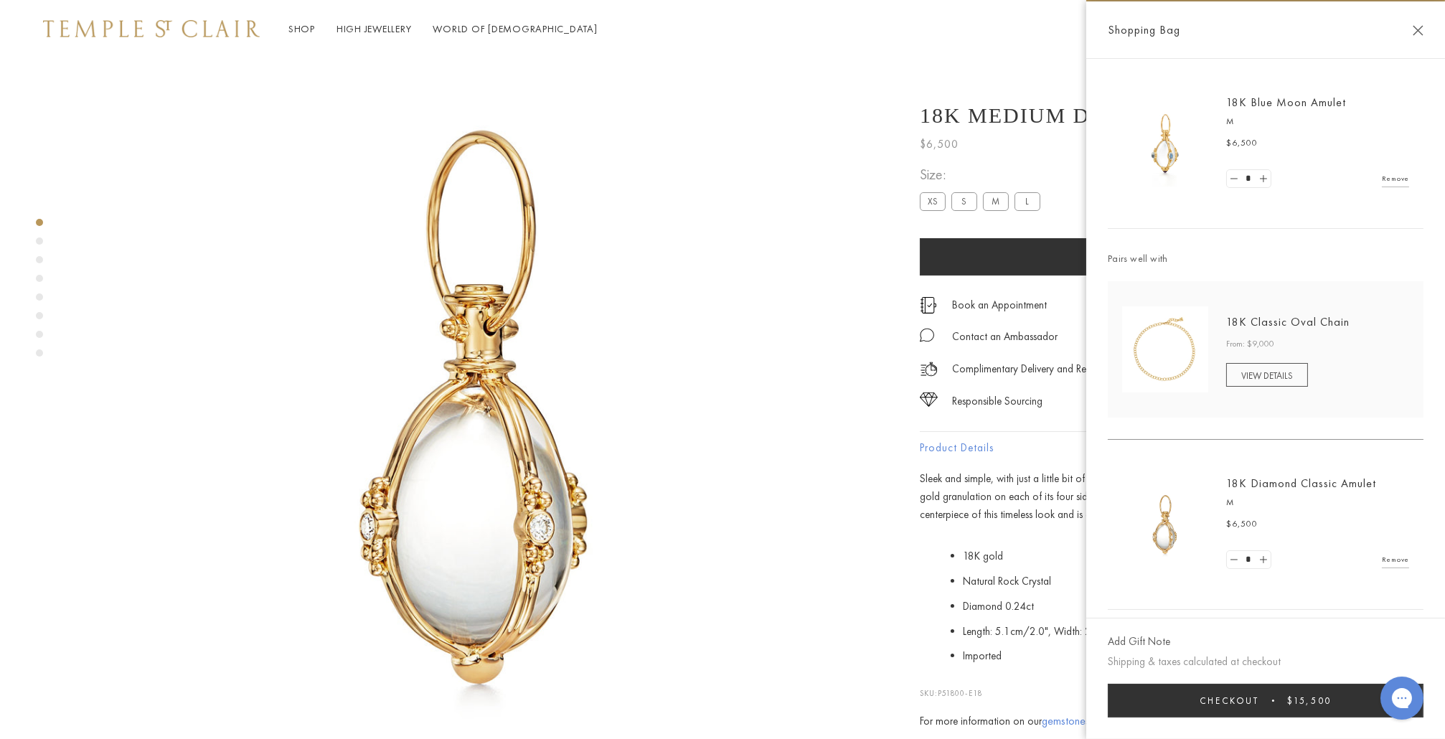
click at [1211, 705] on span "Checkout" at bounding box center [1230, 701] width 60 height 12
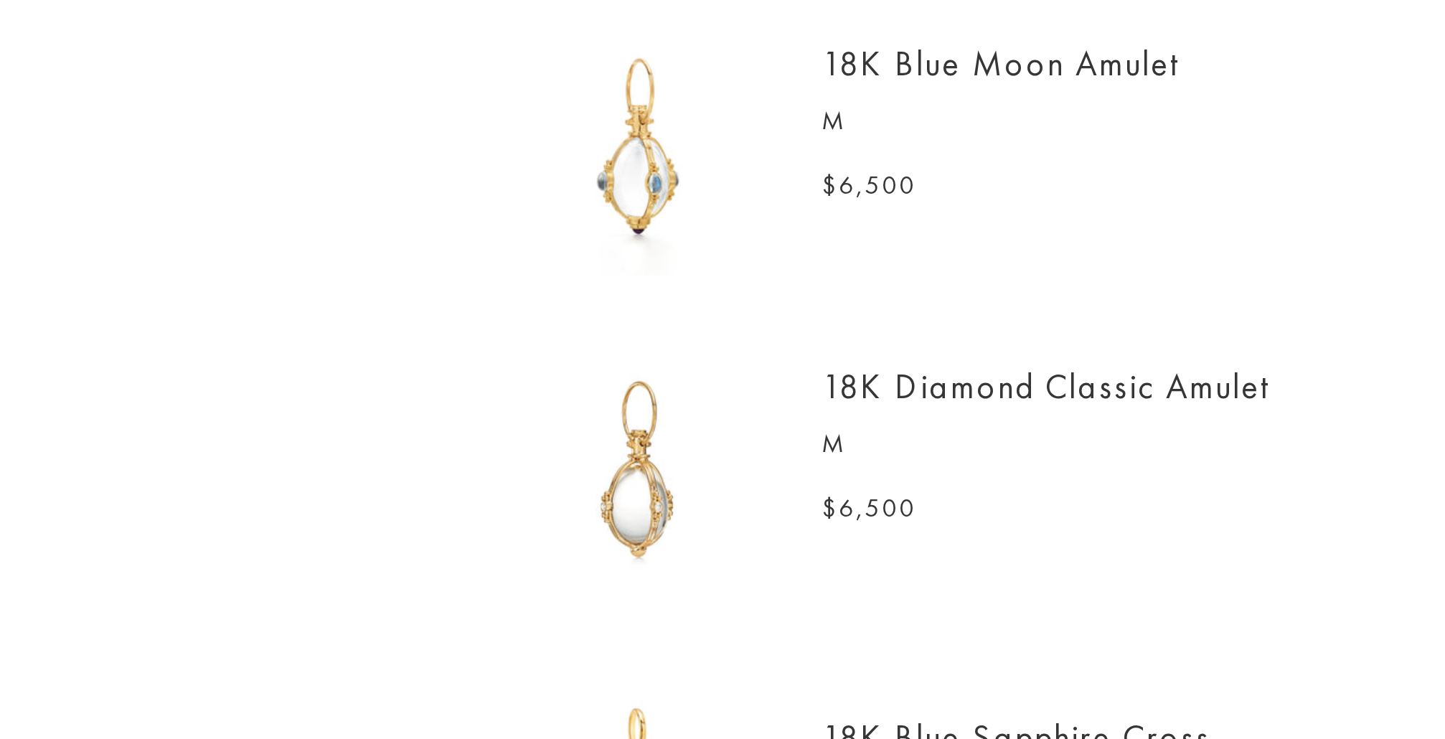
scroll to position [104, 0]
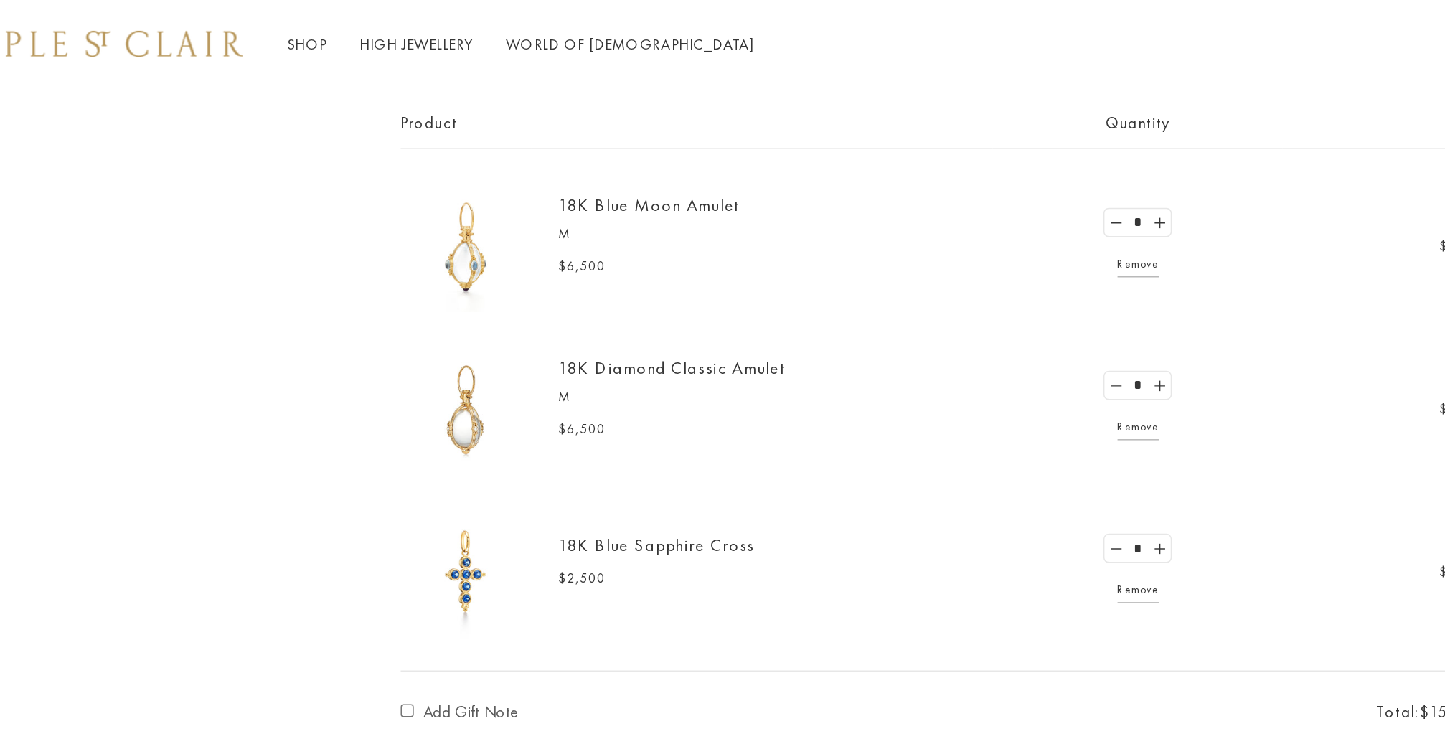
click at [468, 242] on link "18K Diamond Classic Amulet" at bounding box center [543, 242] width 150 height 15
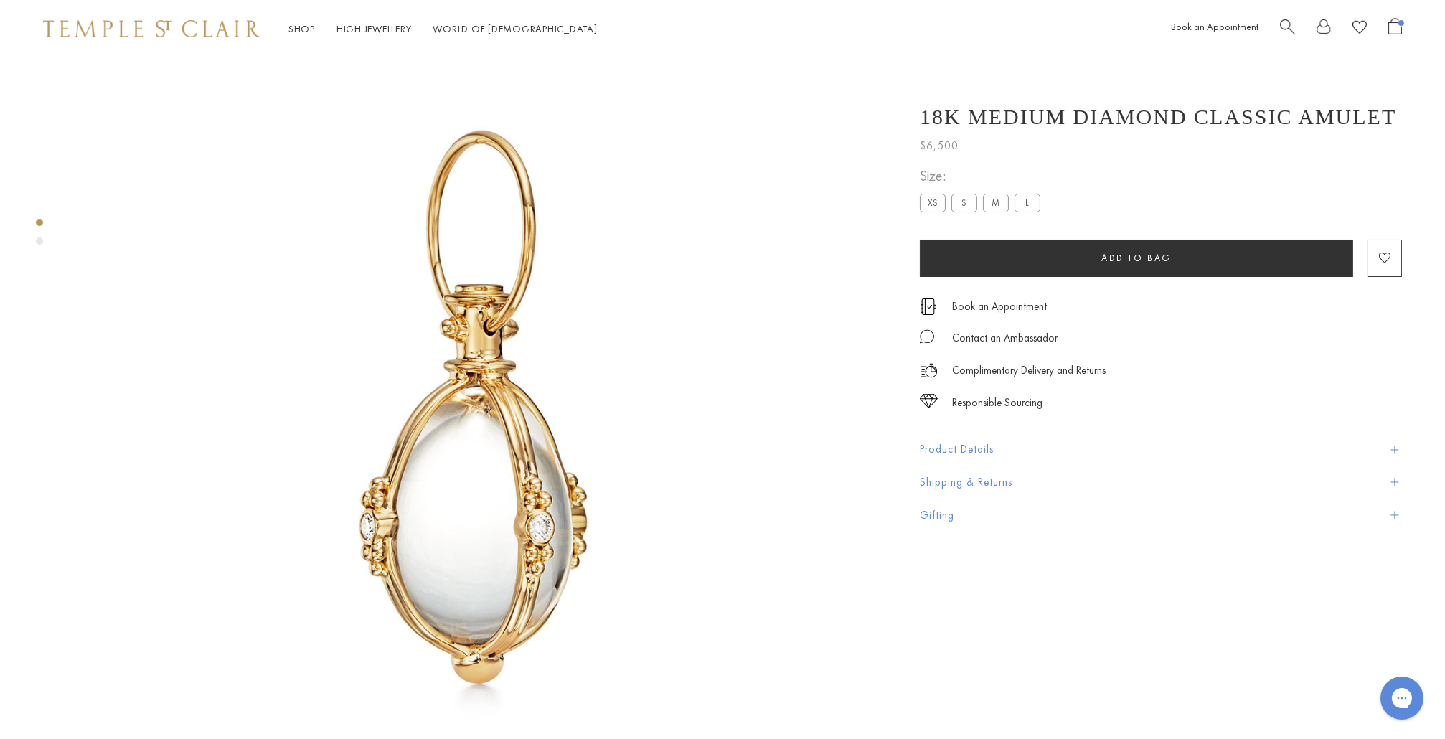
click at [926, 203] on label "XS" at bounding box center [933, 203] width 26 height 18
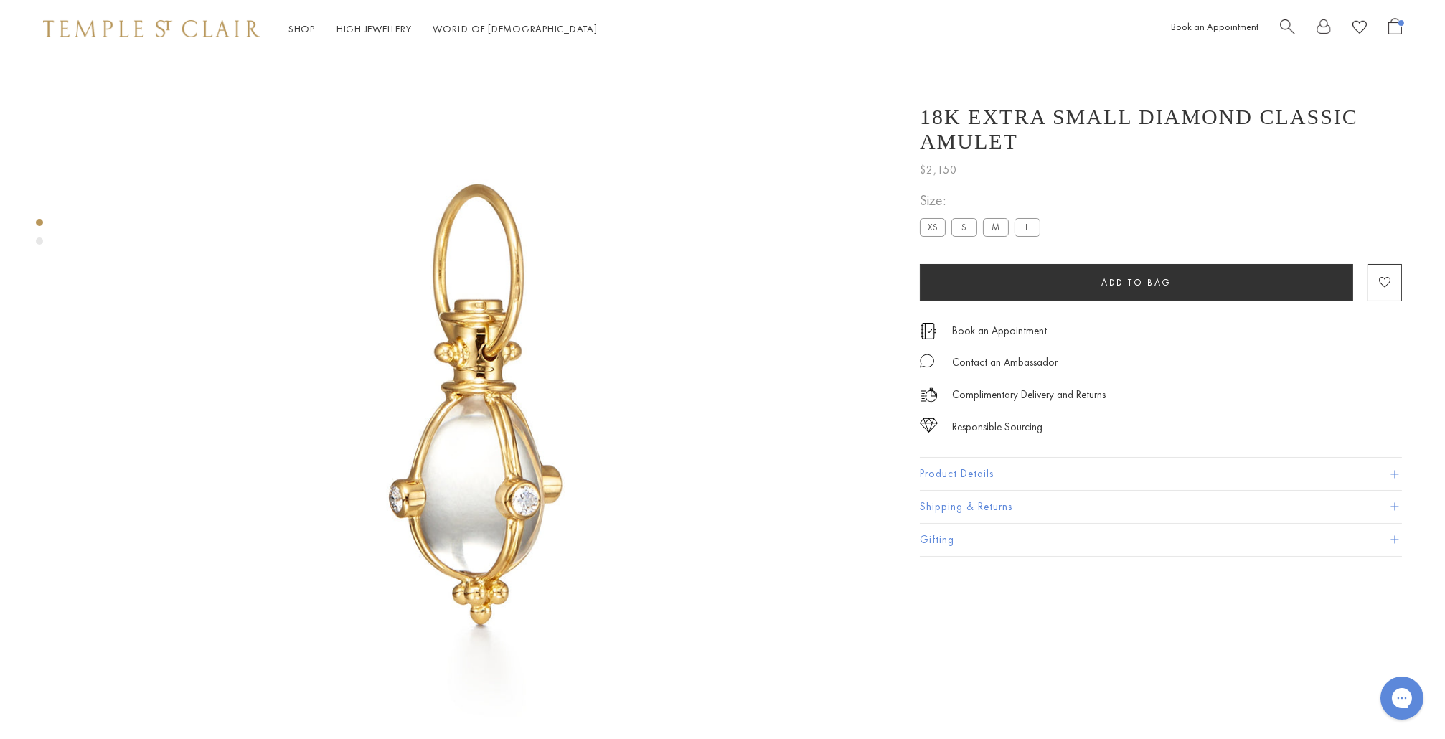
click at [967, 458] on button "Product Details" at bounding box center [1161, 474] width 482 height 32
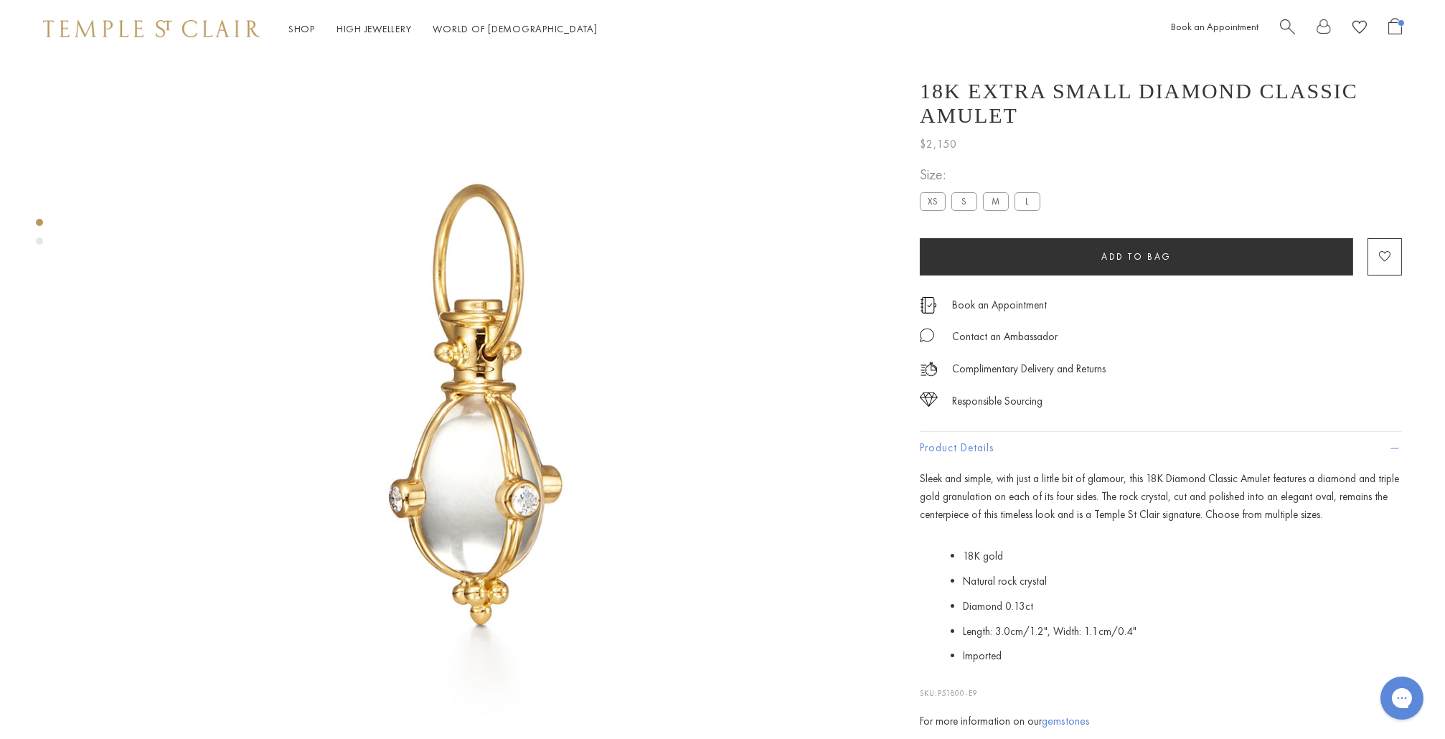
click at [991, 203] on label "M" at bounding box center [996, 201] width 26 height 18
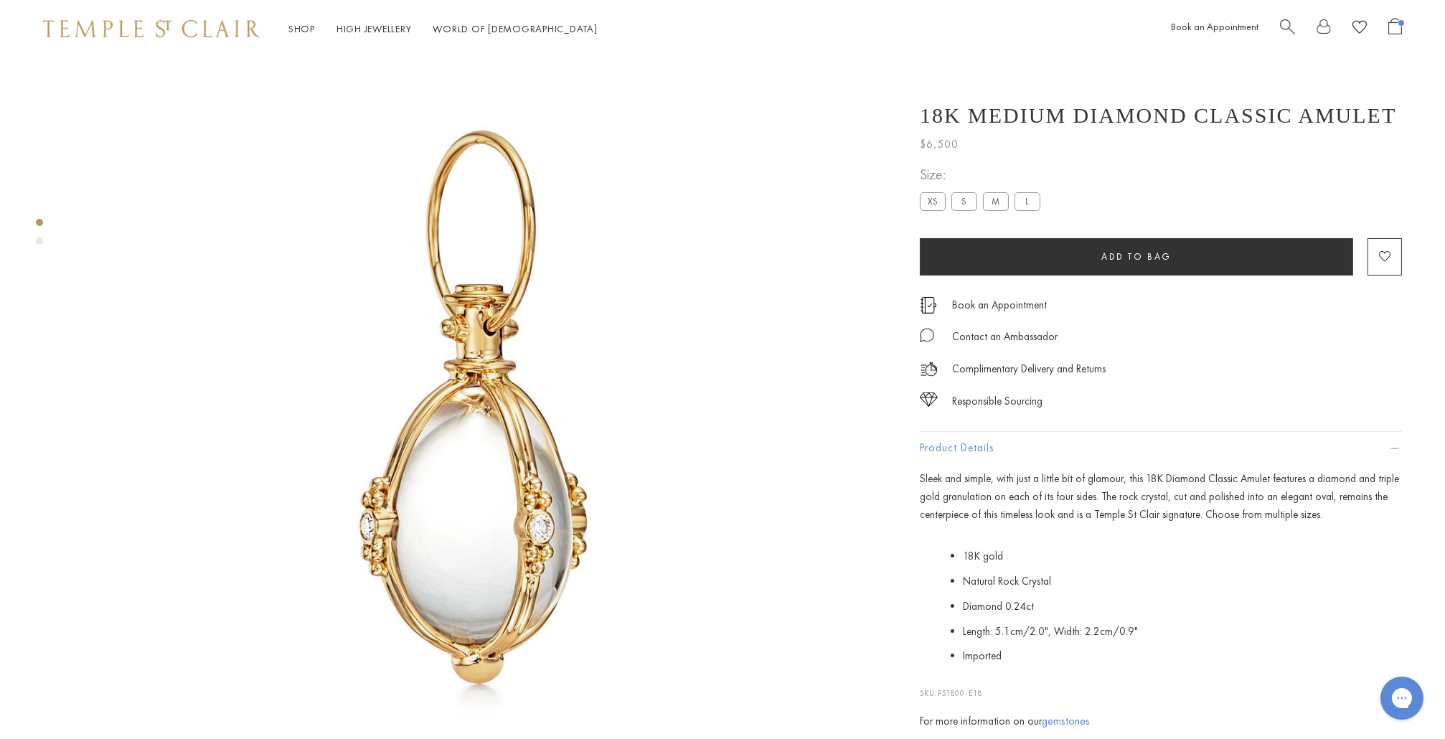
click at [930, 207] on label "XS" at bounding box center [933, 201] width 26 height 18
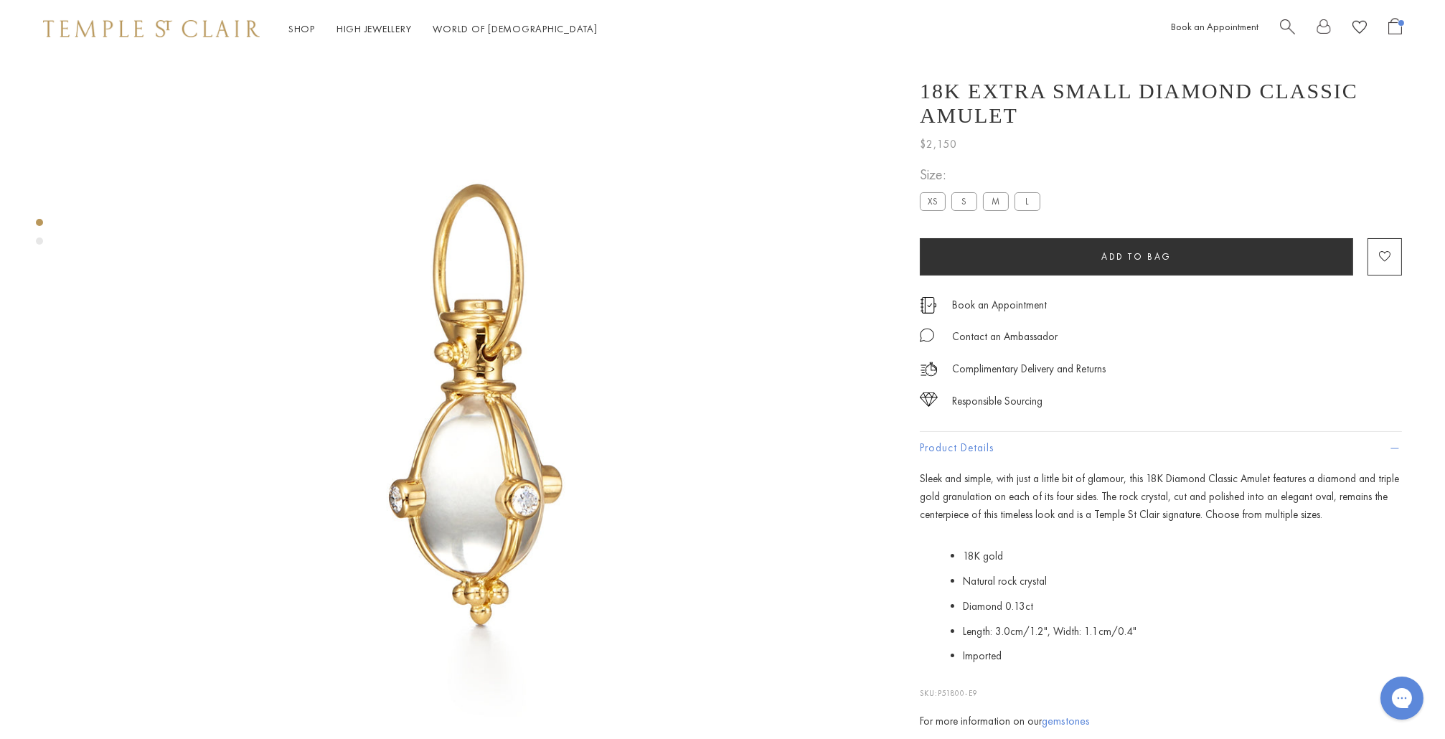
click at [965, 200] on label "S" at bounding box center [965, 201] width 26 height 18
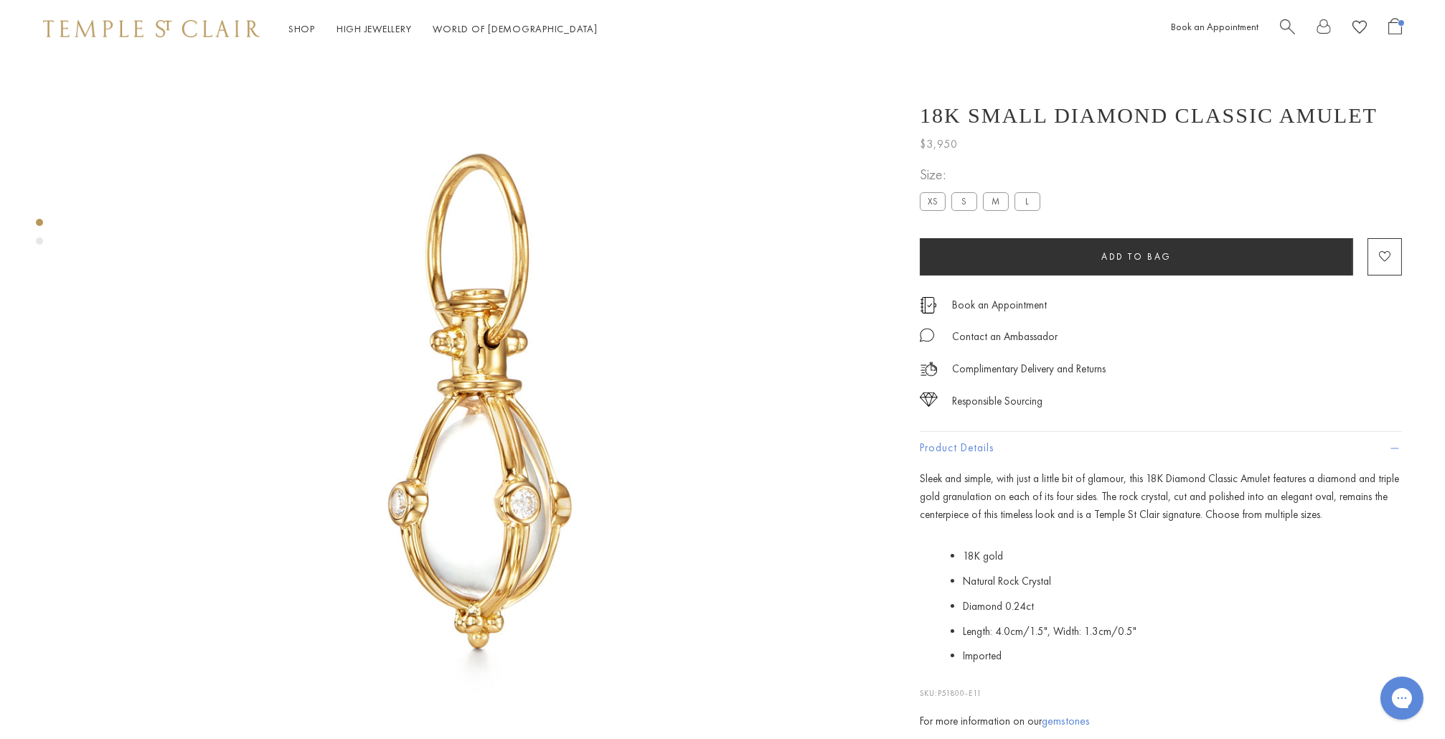
click at [1002, 205] on label "M" at bounding box center [996, 201] width 26 height 18
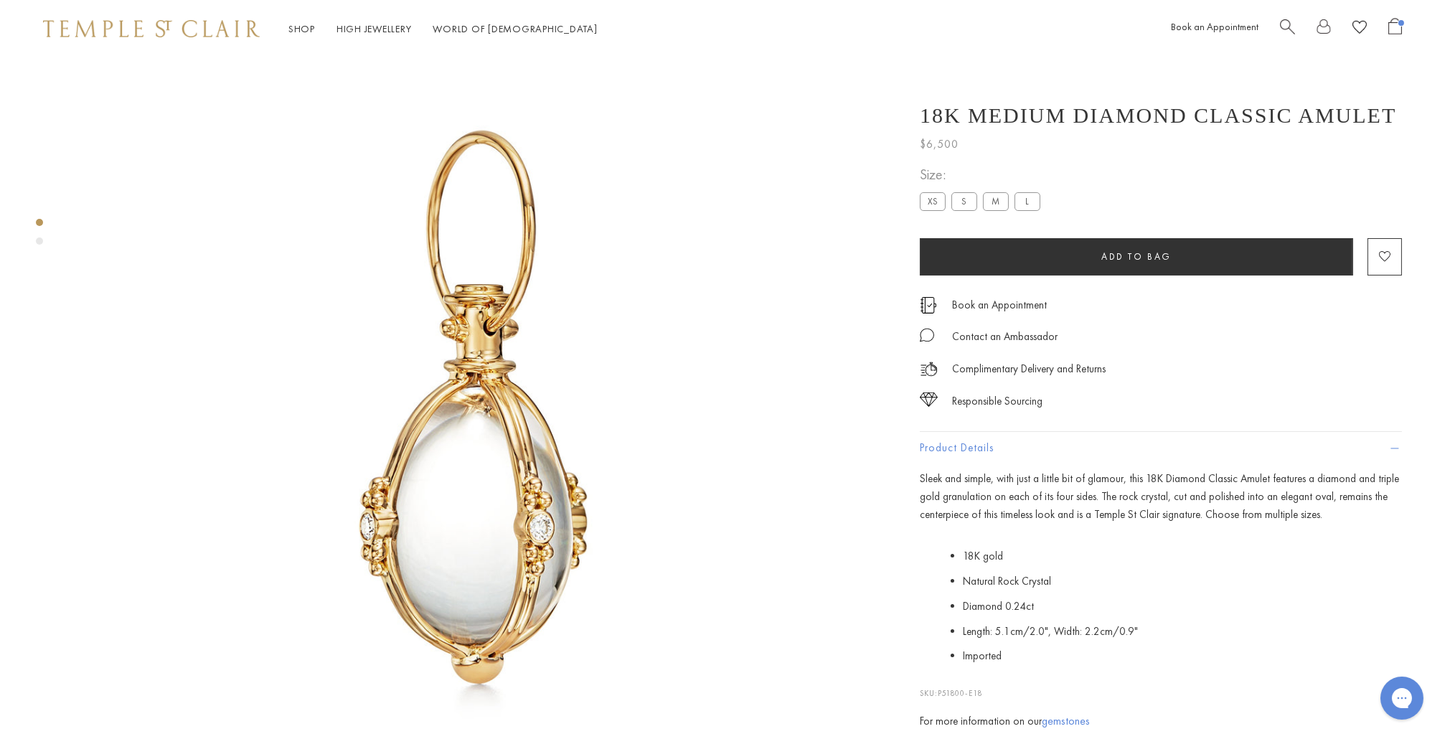
click at [1030, 205] on label "L" at bounding box center [1028, 201] width 26 height 18
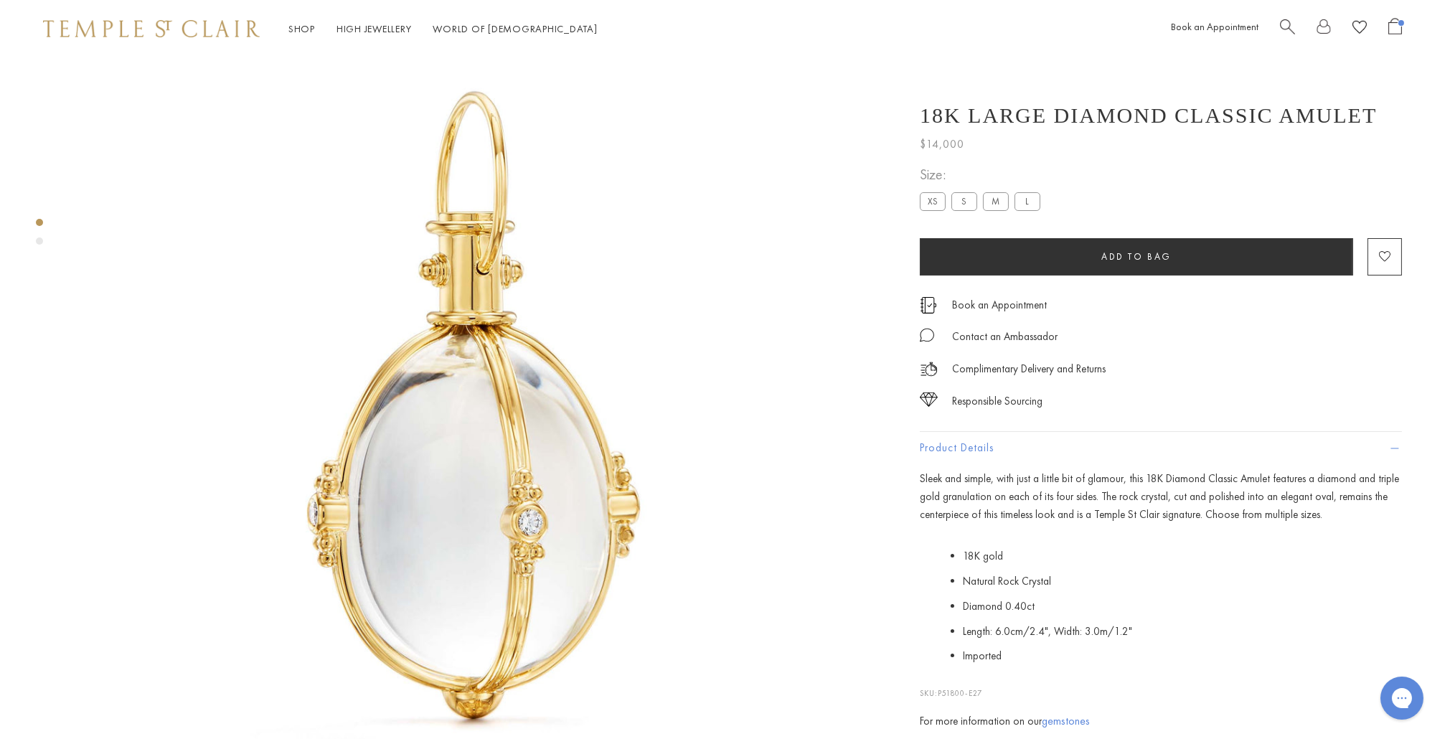
click at [998, 204] on label "M" at bounding box center [996, 201] width 26 height 18
